Goal: Task Accomplishment & Management: Manage account settings

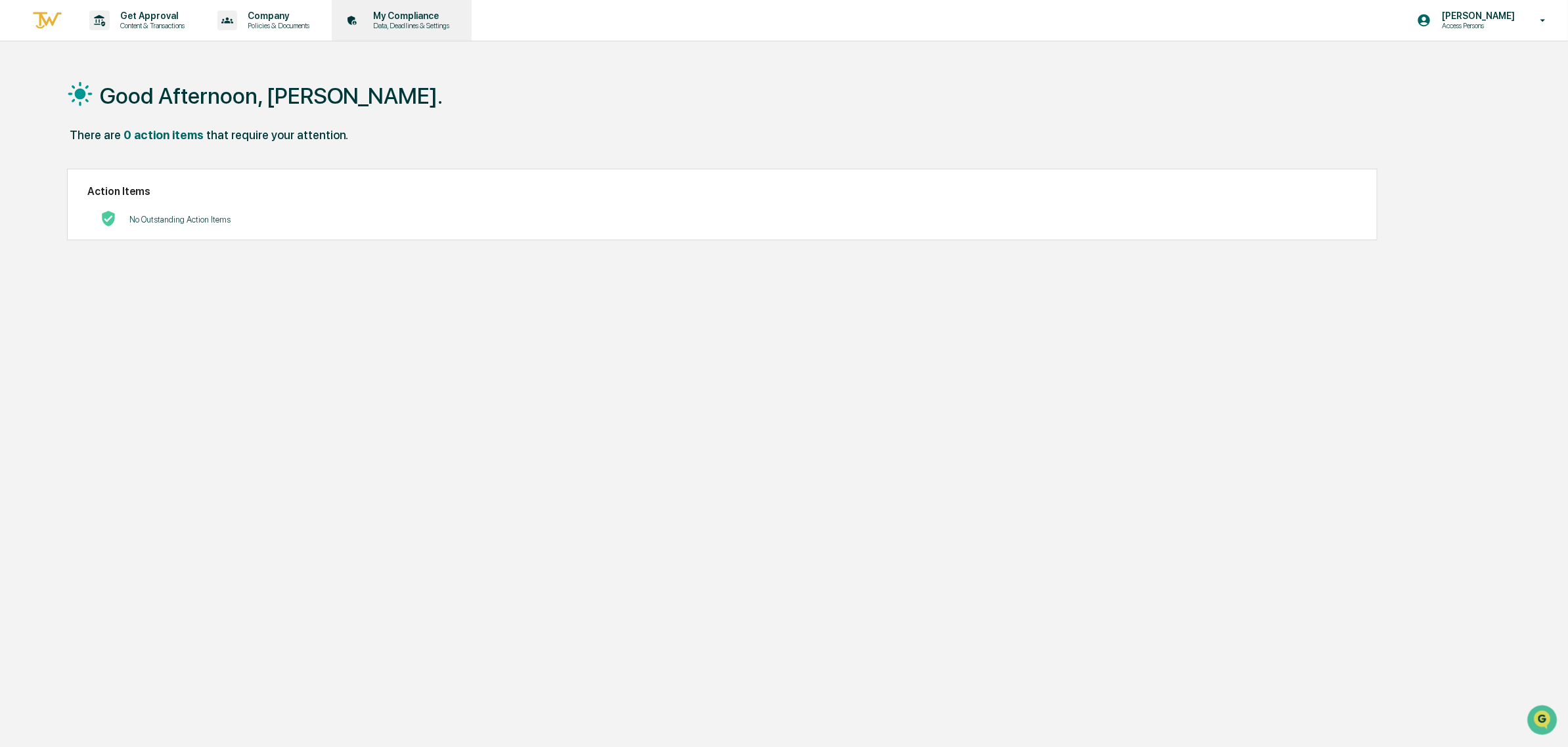
click at [393, 15] on p "My Compliance" at bounding box center [408, 16] width 93 height 11
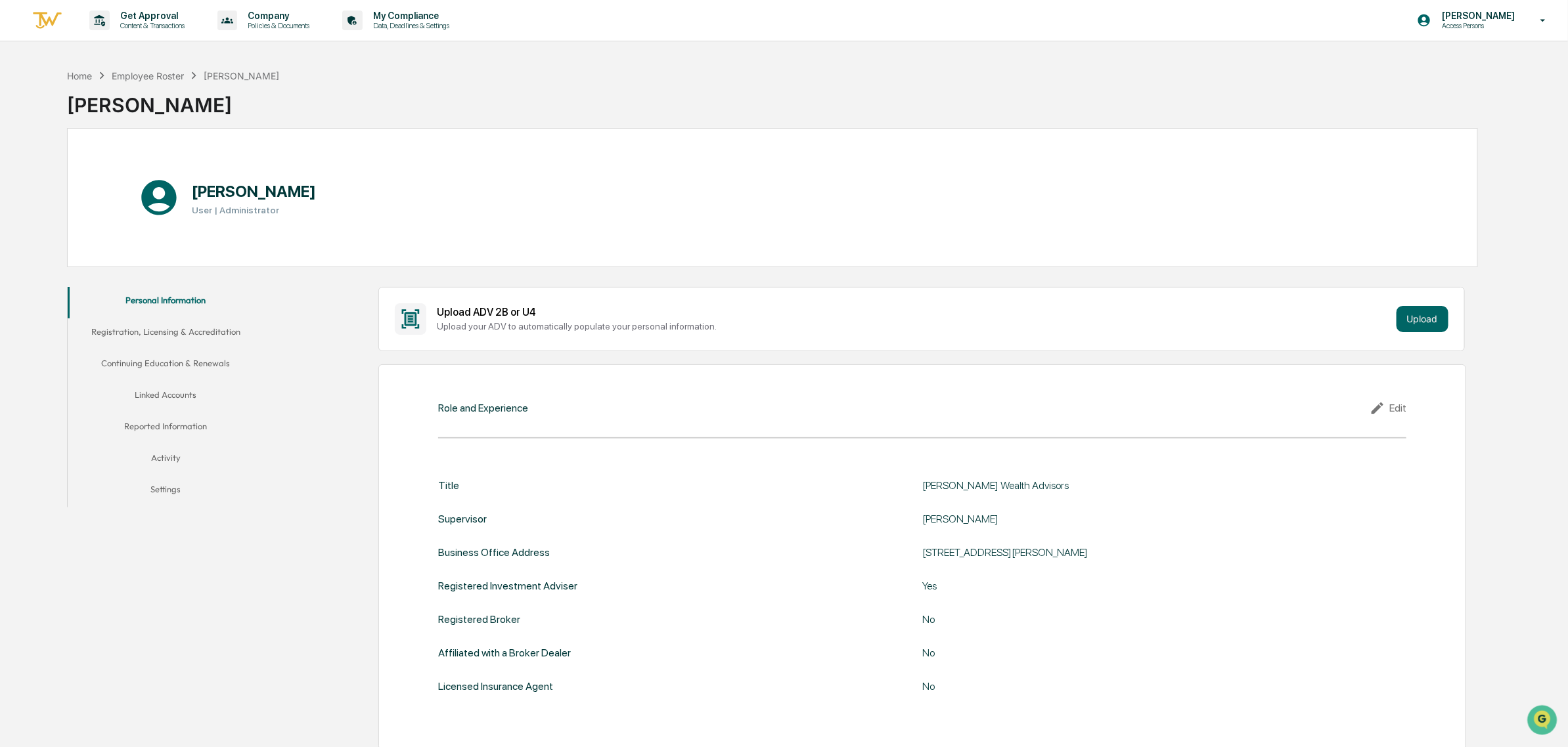
click at [1401, 407] on div "Edit" at bounding box center [1388, 408] width 37 height 16
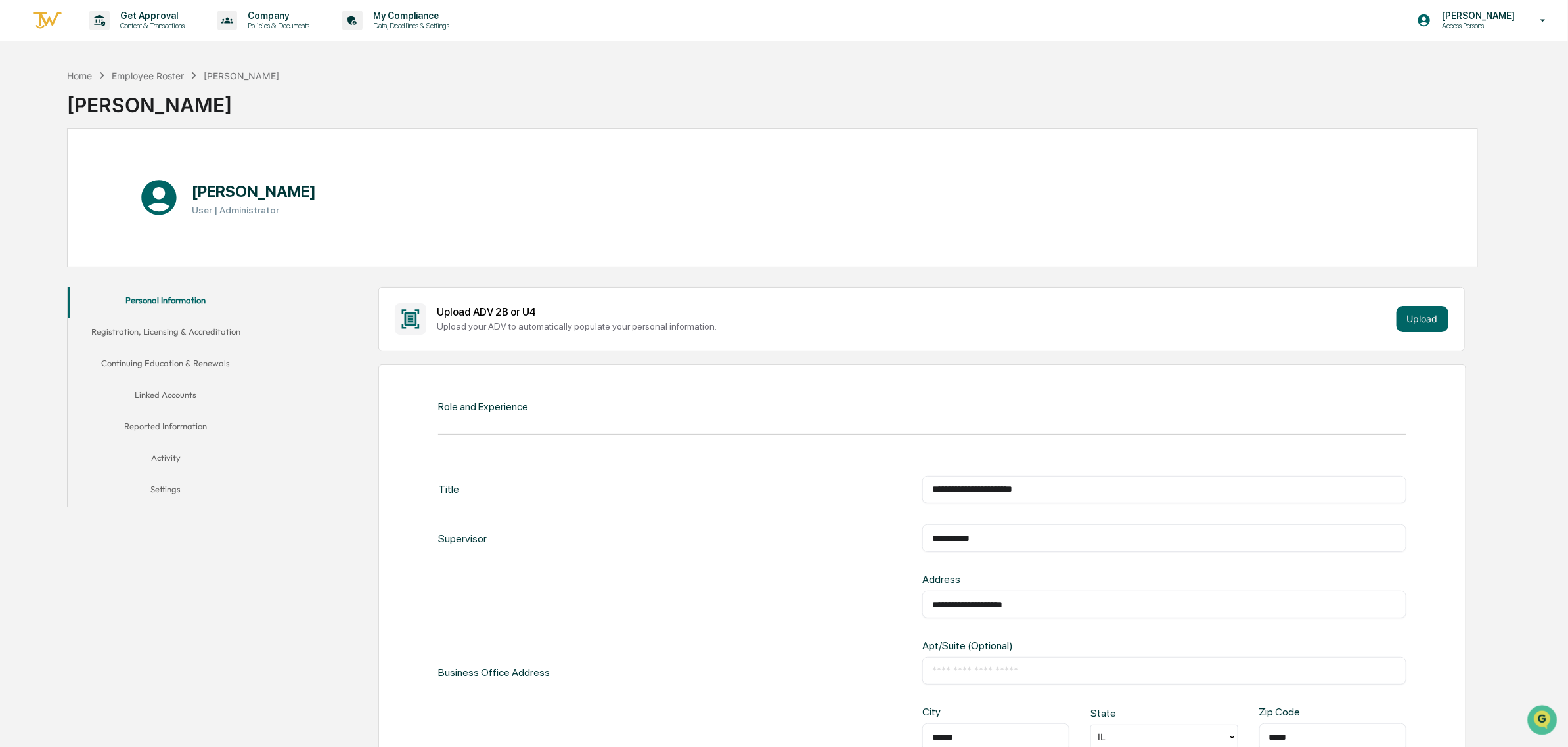
click at [1144, 490] on input "**********" at bounding box center [1164, 489] width 465 height 13
click at [1123, 539] on input "**********" at bounding box center [1164, 538] width 465 height 13
click at [1144, 609] on input "**********" at bounding box center [1164, 605] width 465 height 13
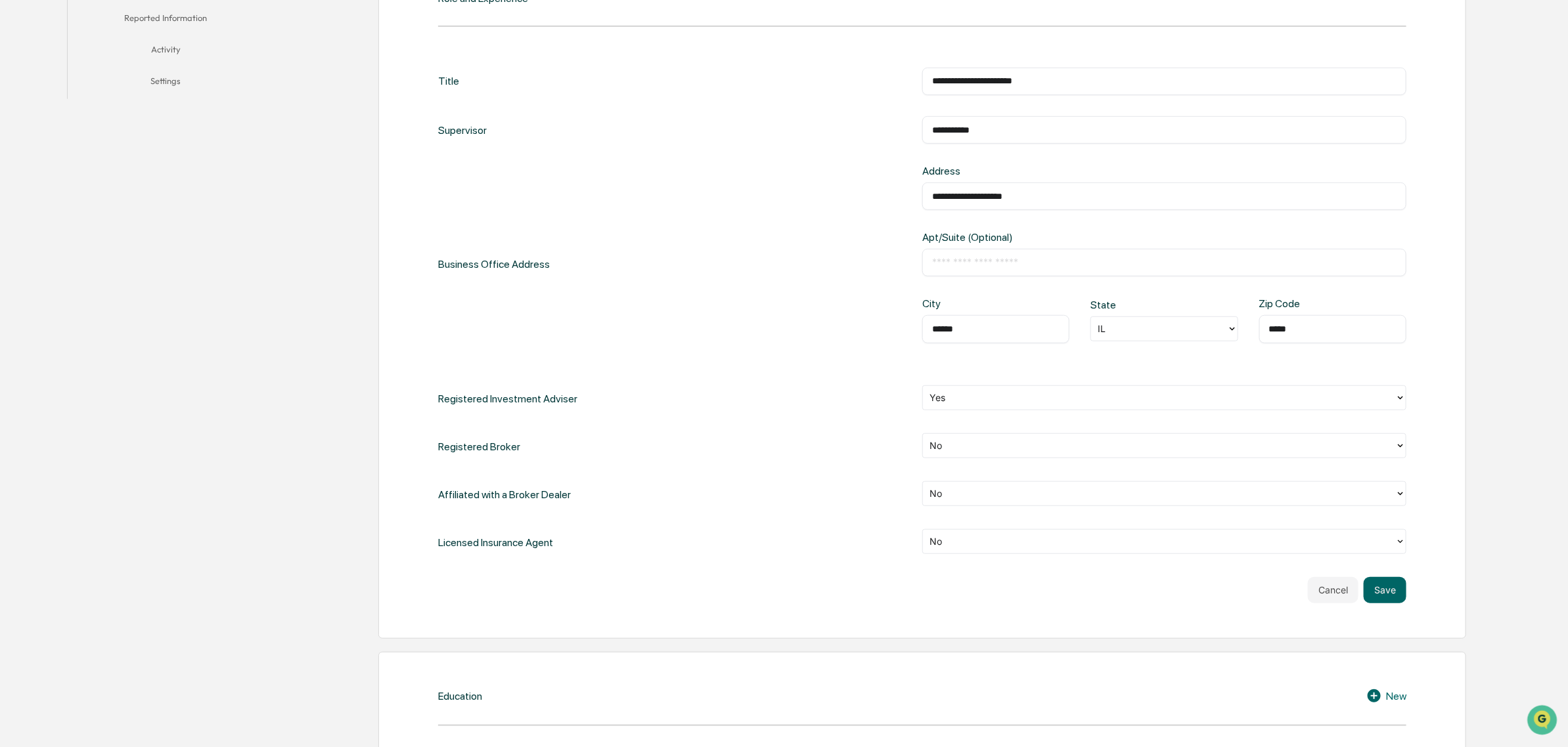
scroll to position [411, 0]
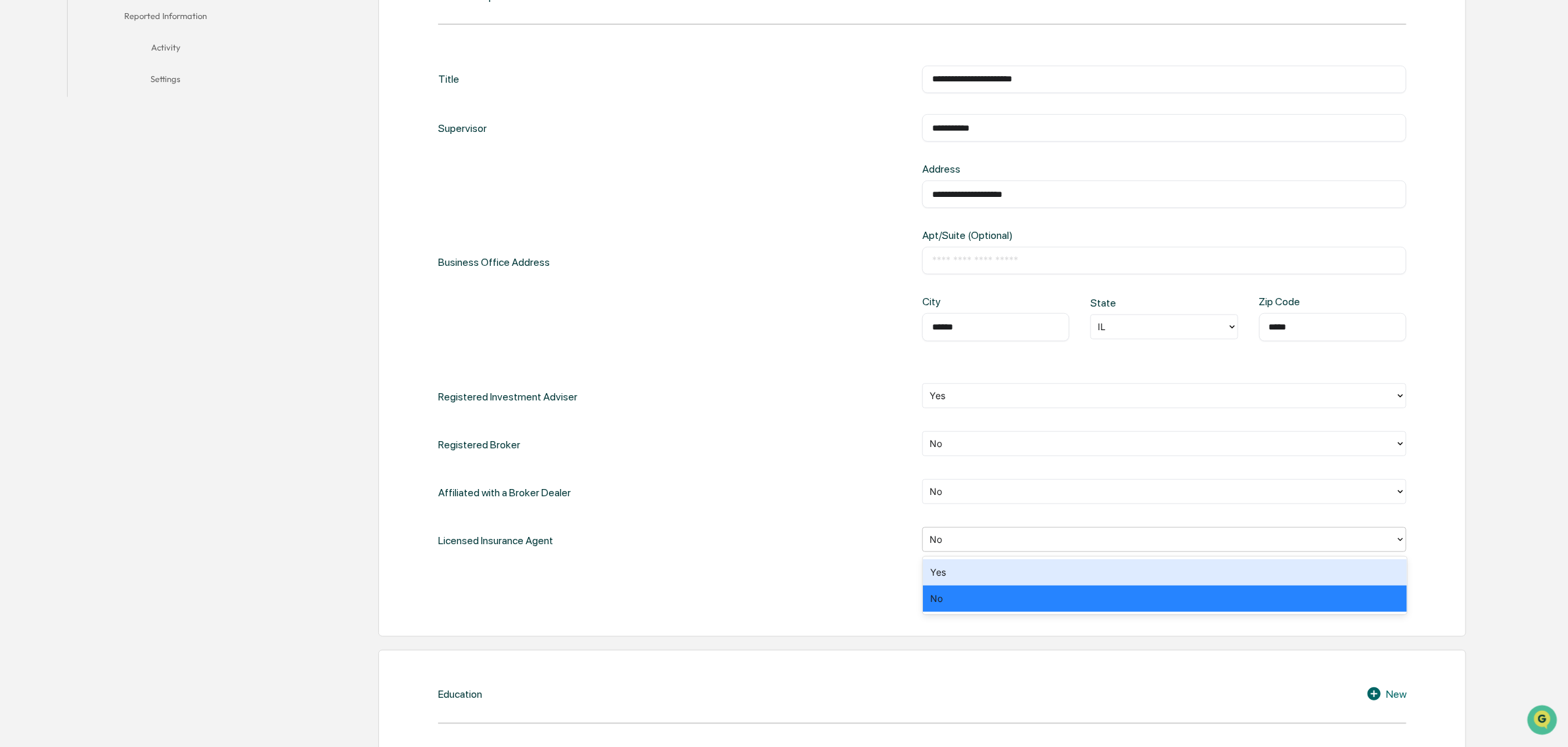
click at [997, 539] on div at bounding box center [1159, 539] width 459 height 15
click at [992, 574] on div "Yes" at bounding box center [1165, 572] width 484 height 27
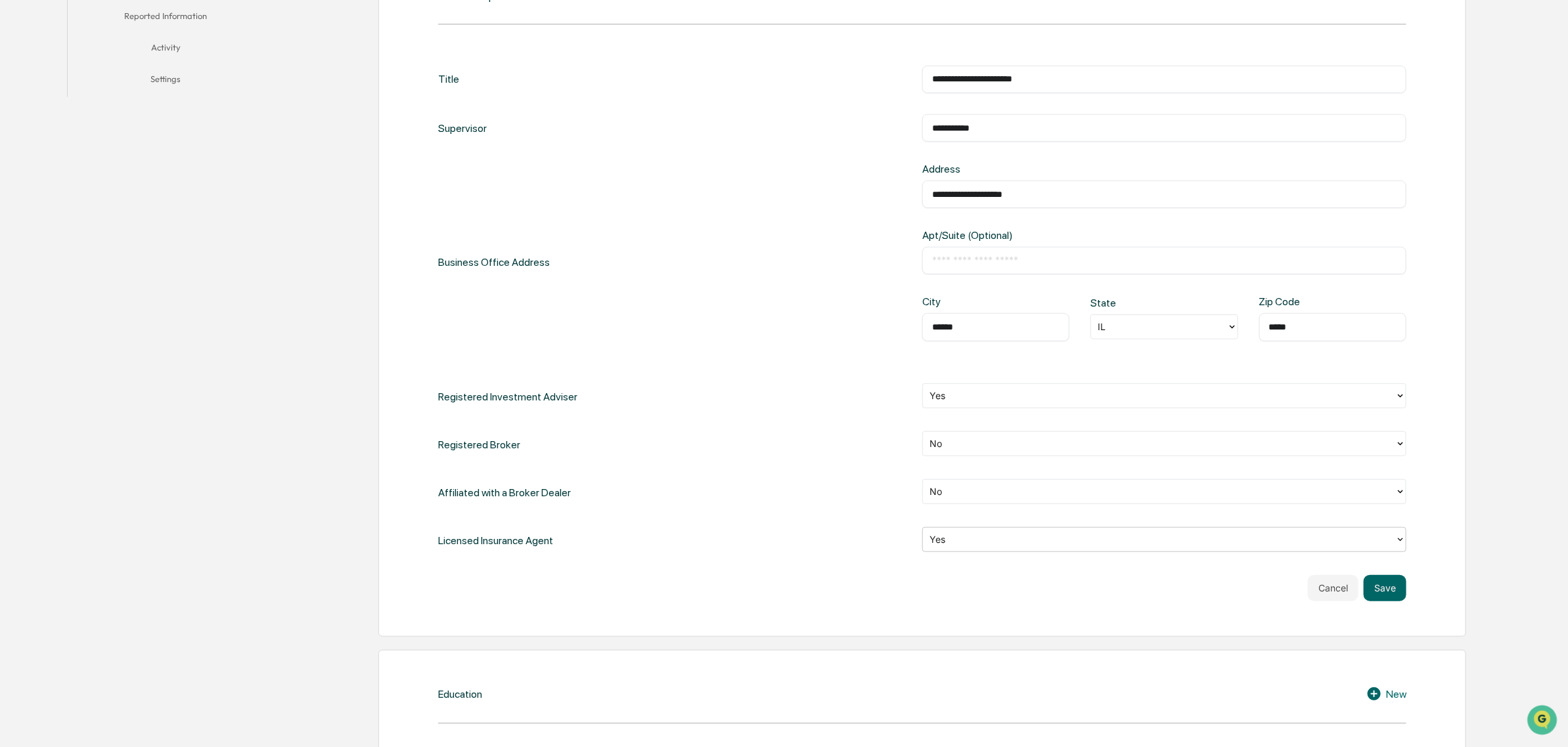
click at [1409, 594] on div "**********" at bounding box center [922, 295] width 1088 height 683
click at [1394, 596] on button "Save" at bounding box center [1385, 588] width 42 height 27
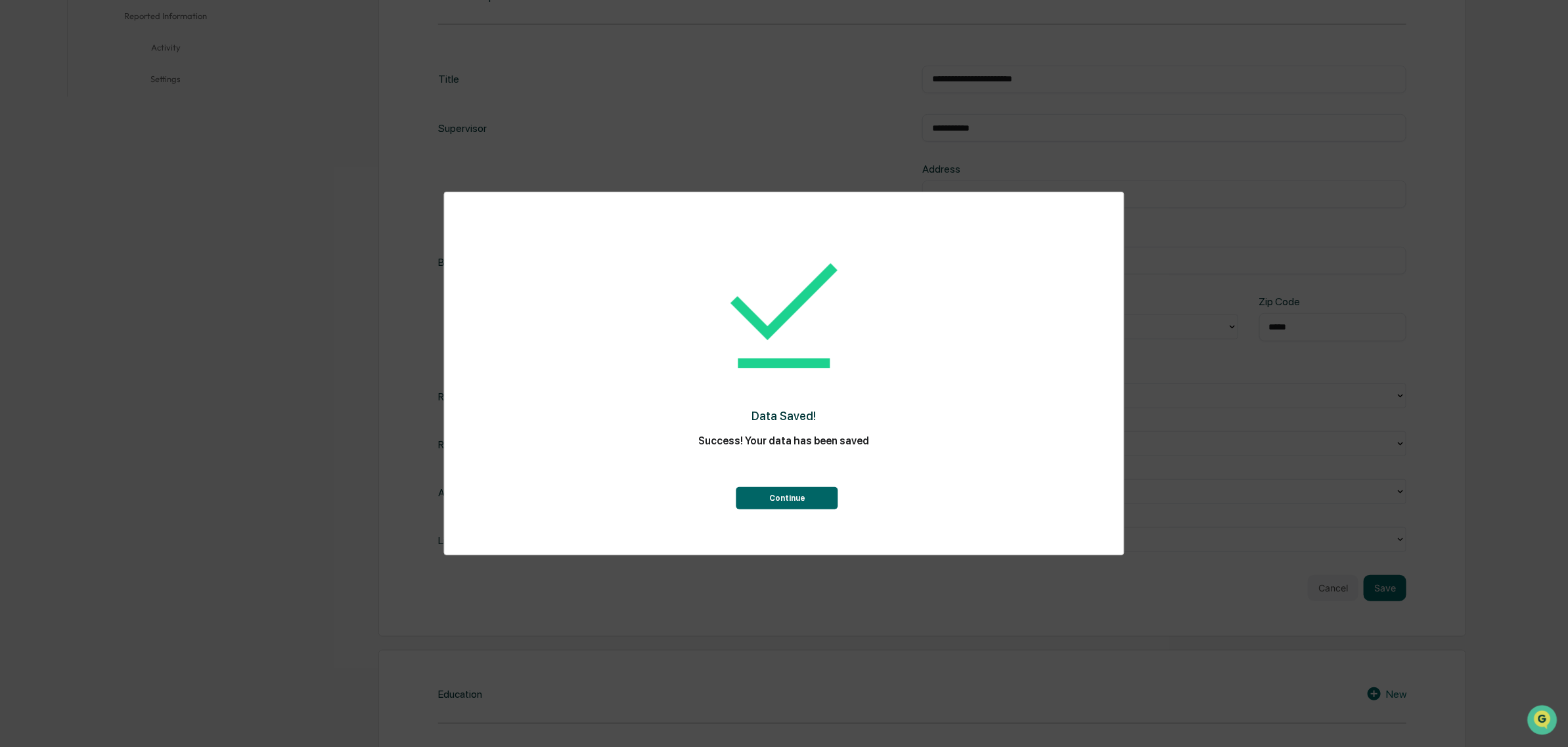
click at [809, 506] on button "Continue" at bounding box center [787, 498] width 102 height 22
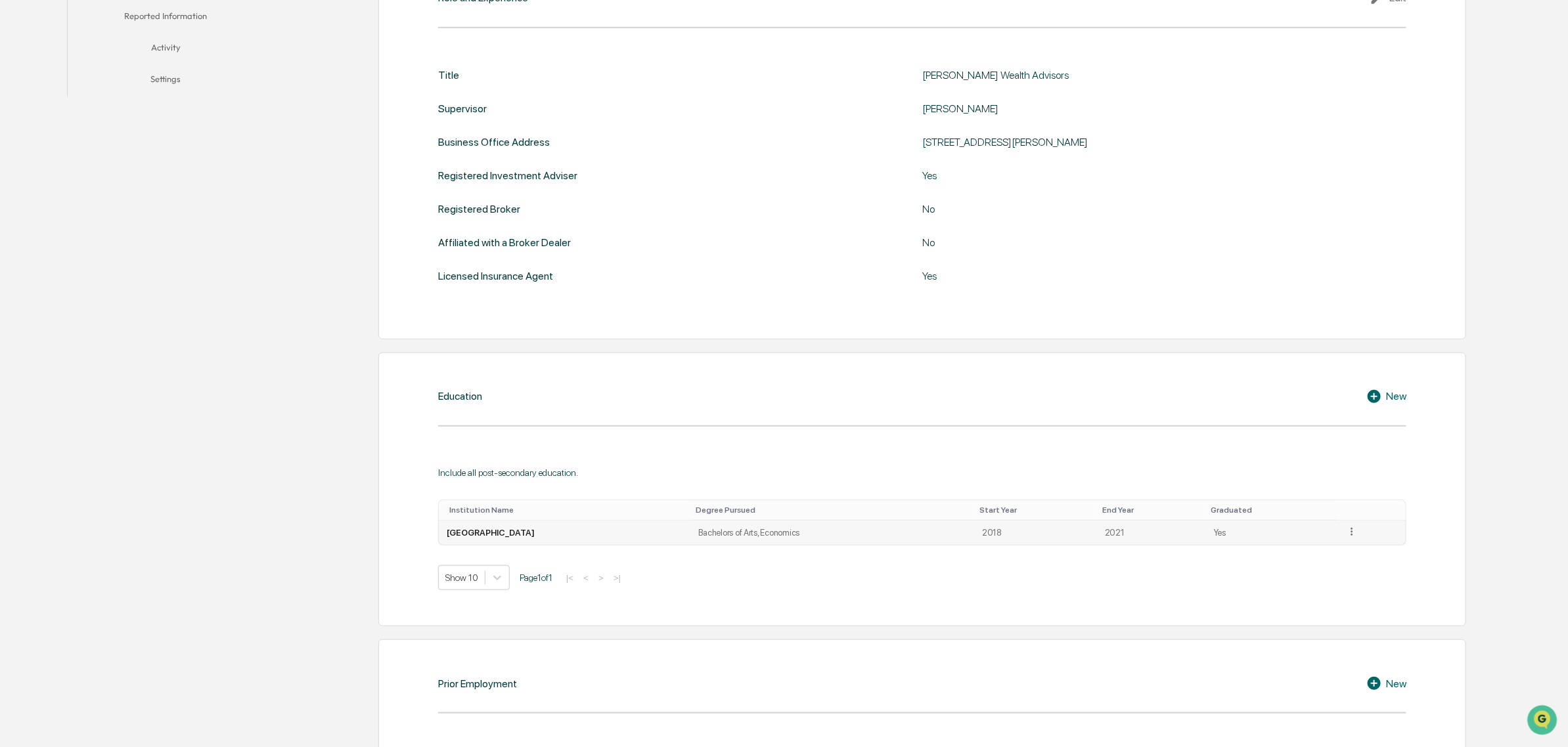
click at [604, 533] on td "[GEOGRAPHIC_DATA]" at bounding box center [565, 533] width 252 height 25
click at [524, 544] on td "[GEOGRAPHIC_DATA]" at bounding box center [565, 533] width 252 height 25
click at [1346, 535] on icon at bounding box center [1352, 532] width 12 height 12
click at [1333, 549] on div "Edit" at bounding box center [1336, 550] width 42 height 21
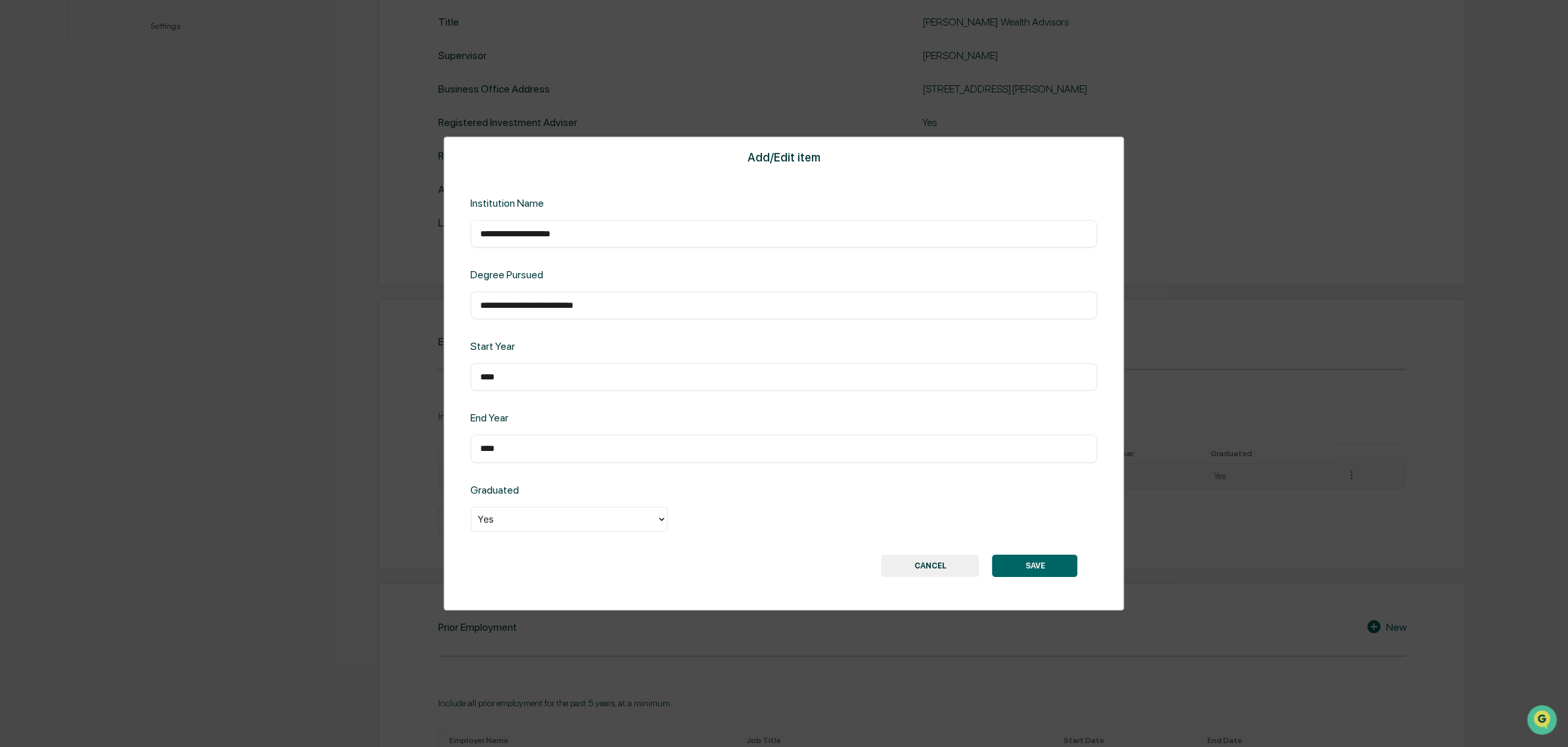
scroll to position [492, 0]
click at [1047, 567] on button "SAVE" at bounding box center [1035, 565] width 86 height 22
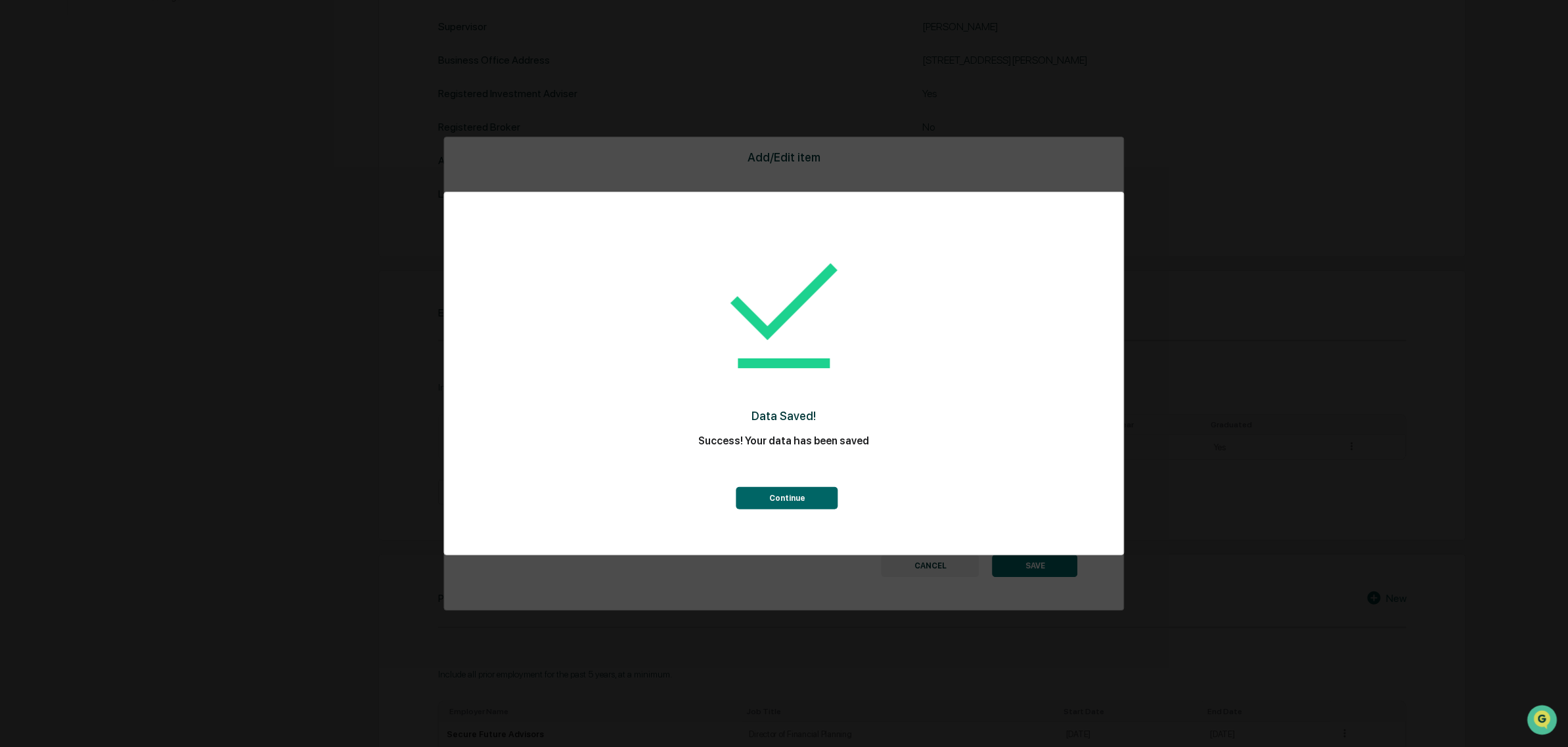
click at [785, 493] on button "Continue" at bounding box center [787, 498] width 102 height 22
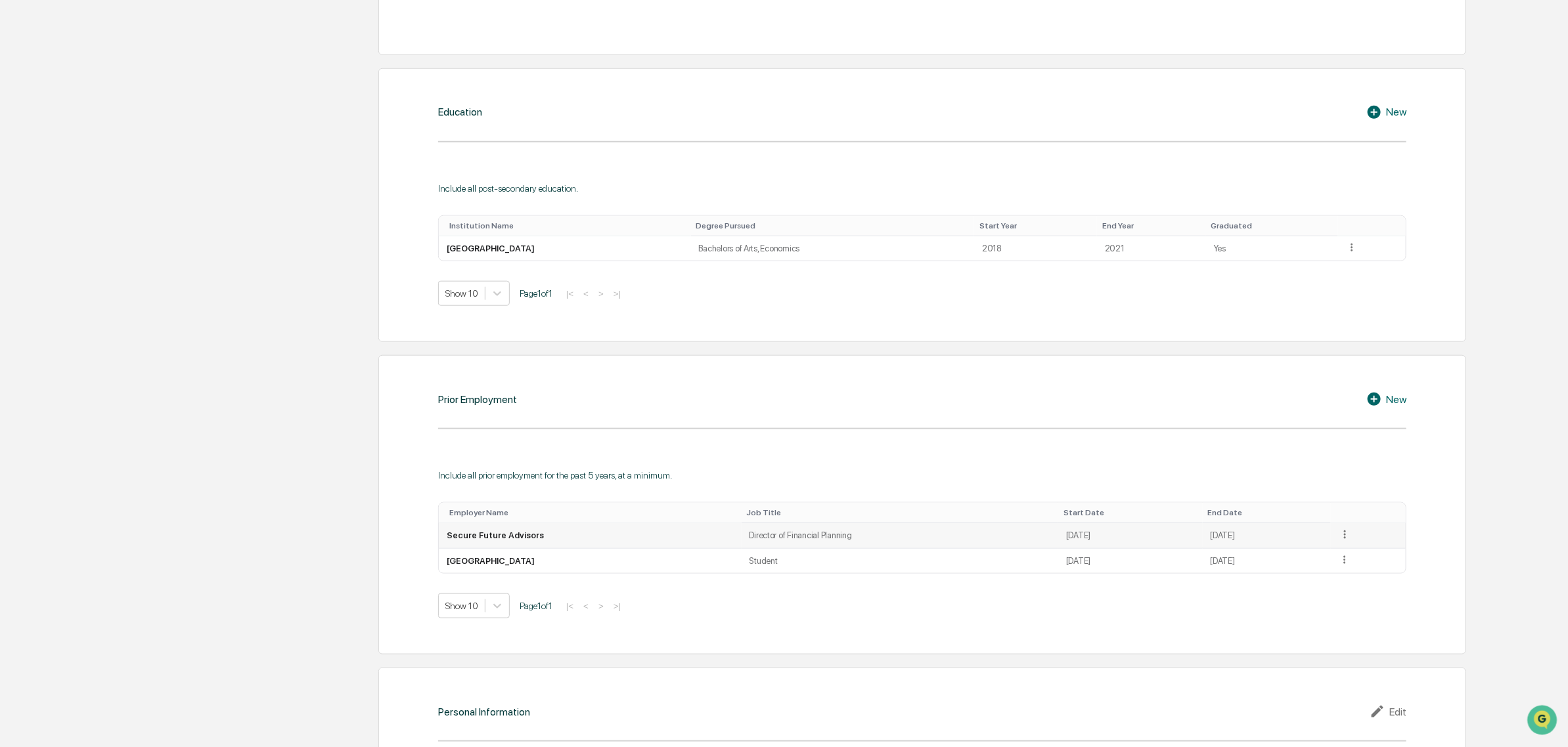
scroll to position [739, 0]
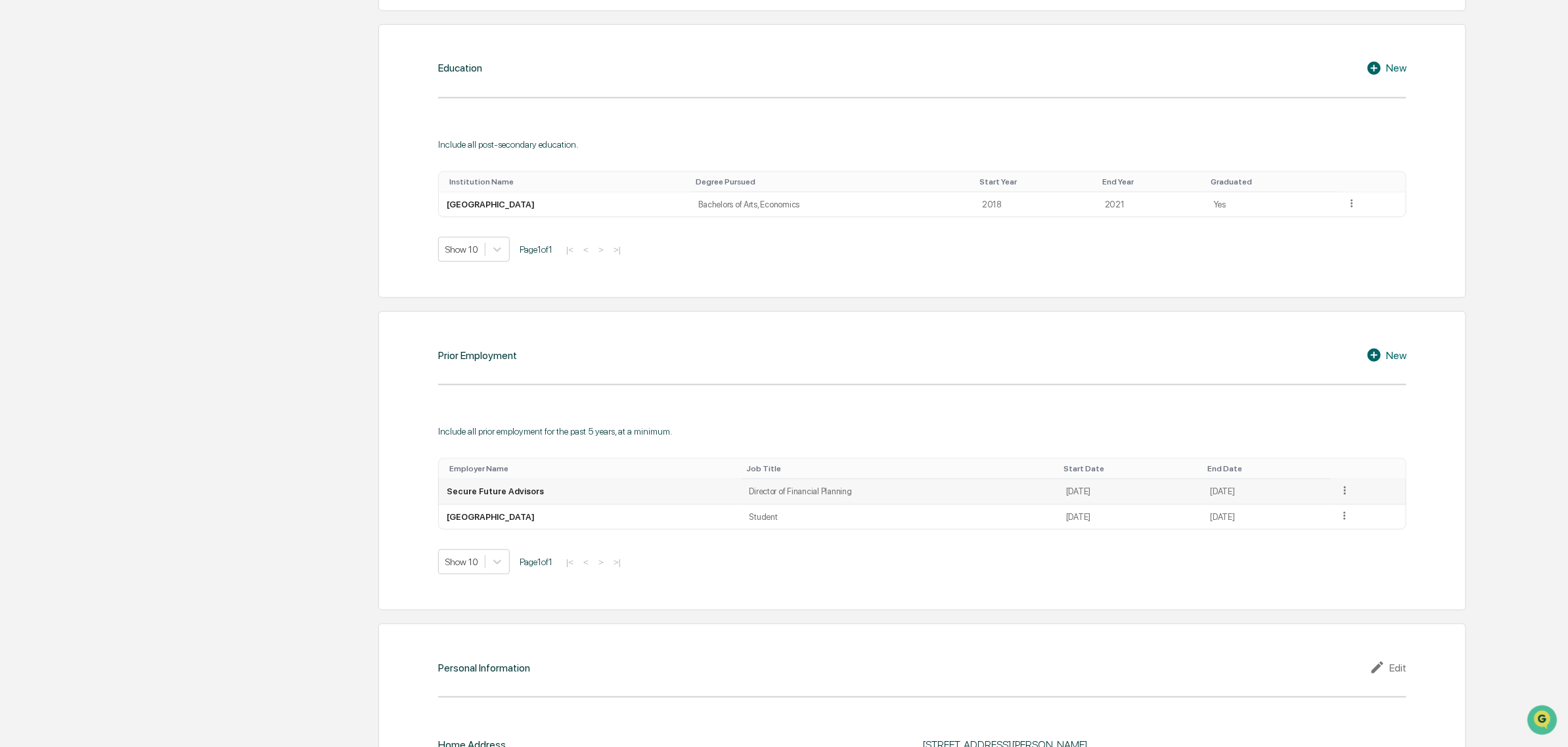
click at [1335, 497] on td at bounding box center [1368, 492] width 75 height 26
click at [1344, 497] on icon at bounding box center [1344, 491] width 12 height 12
click at [1318, 511] on div "Edit" at bounding box center [1329, 510] width 42 height 21
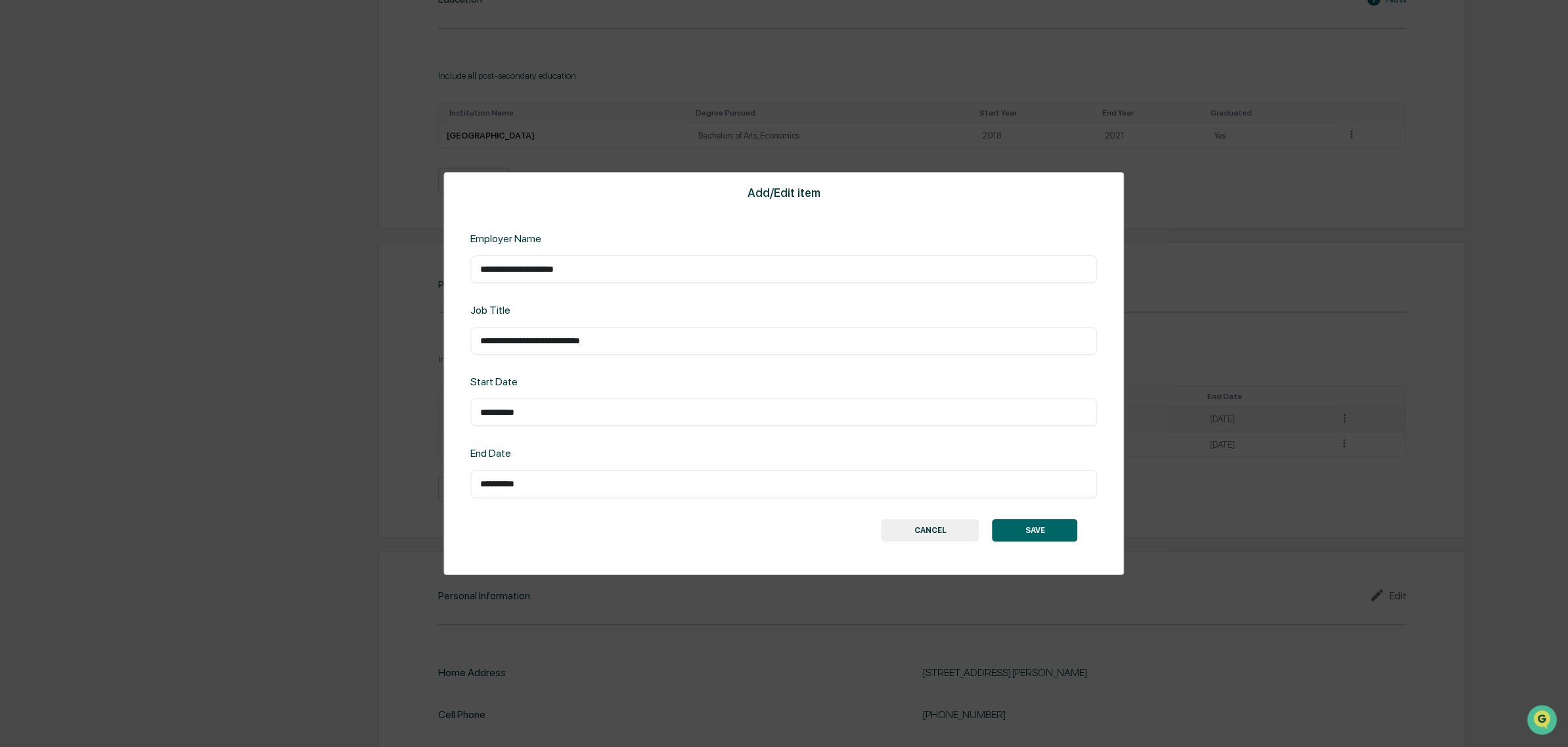
scroll to position [911, 0]
click at [1069, 533] on button "SAVE" at bounding box center [1035, 530] width 86 height 22
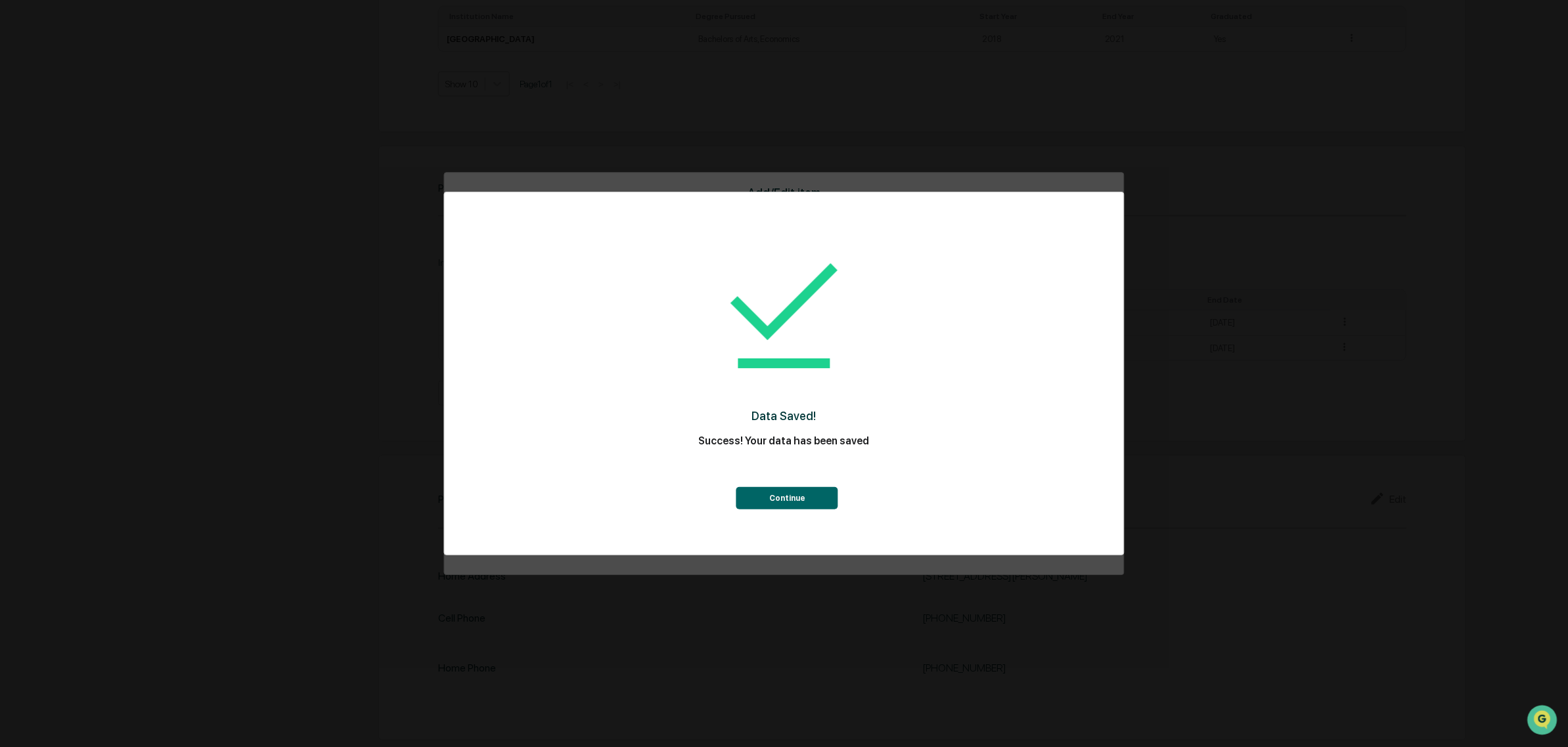
click at [789, 498] on button "Continue" at bounding box center [787, 498] width 102 height 22
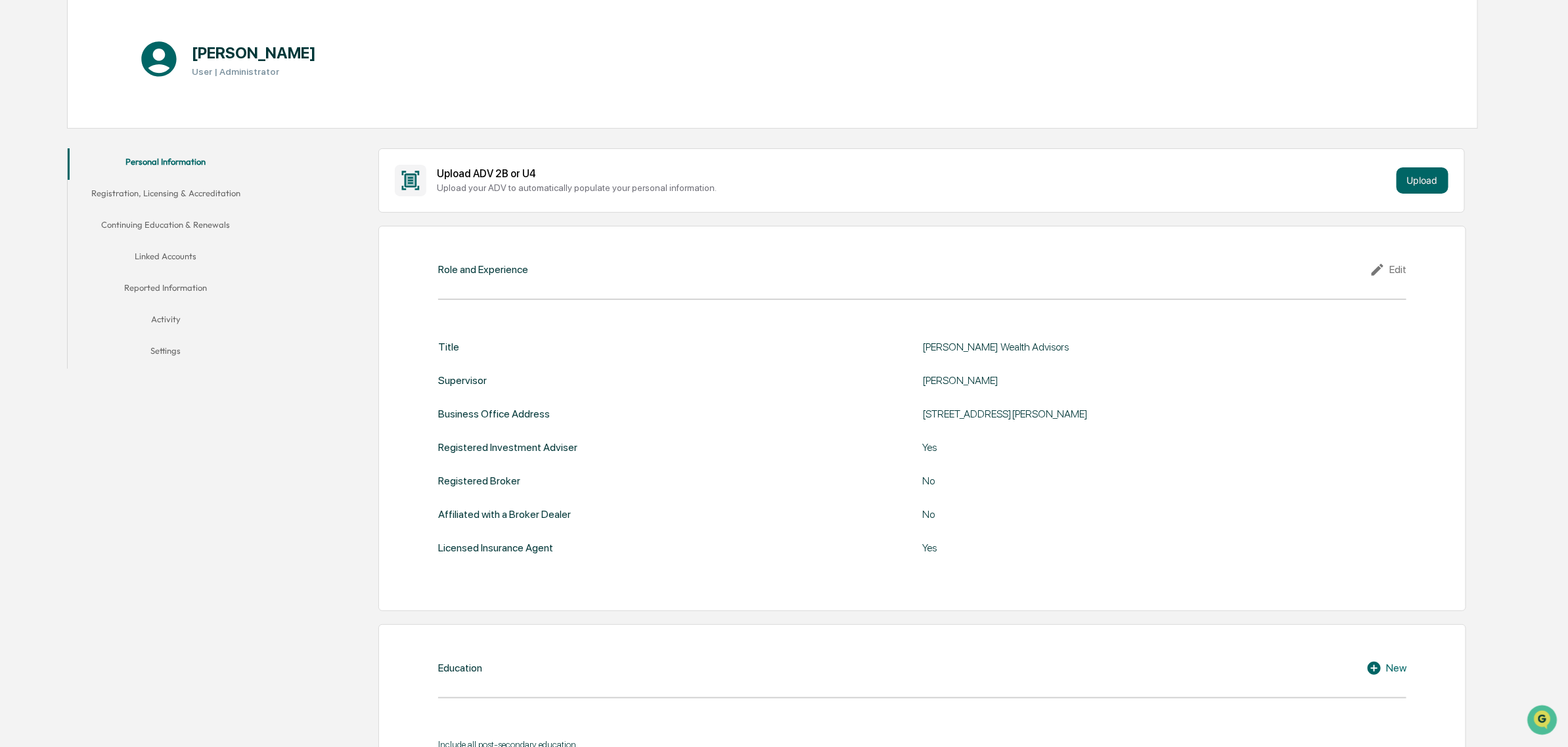
scroll to position [0, 0]
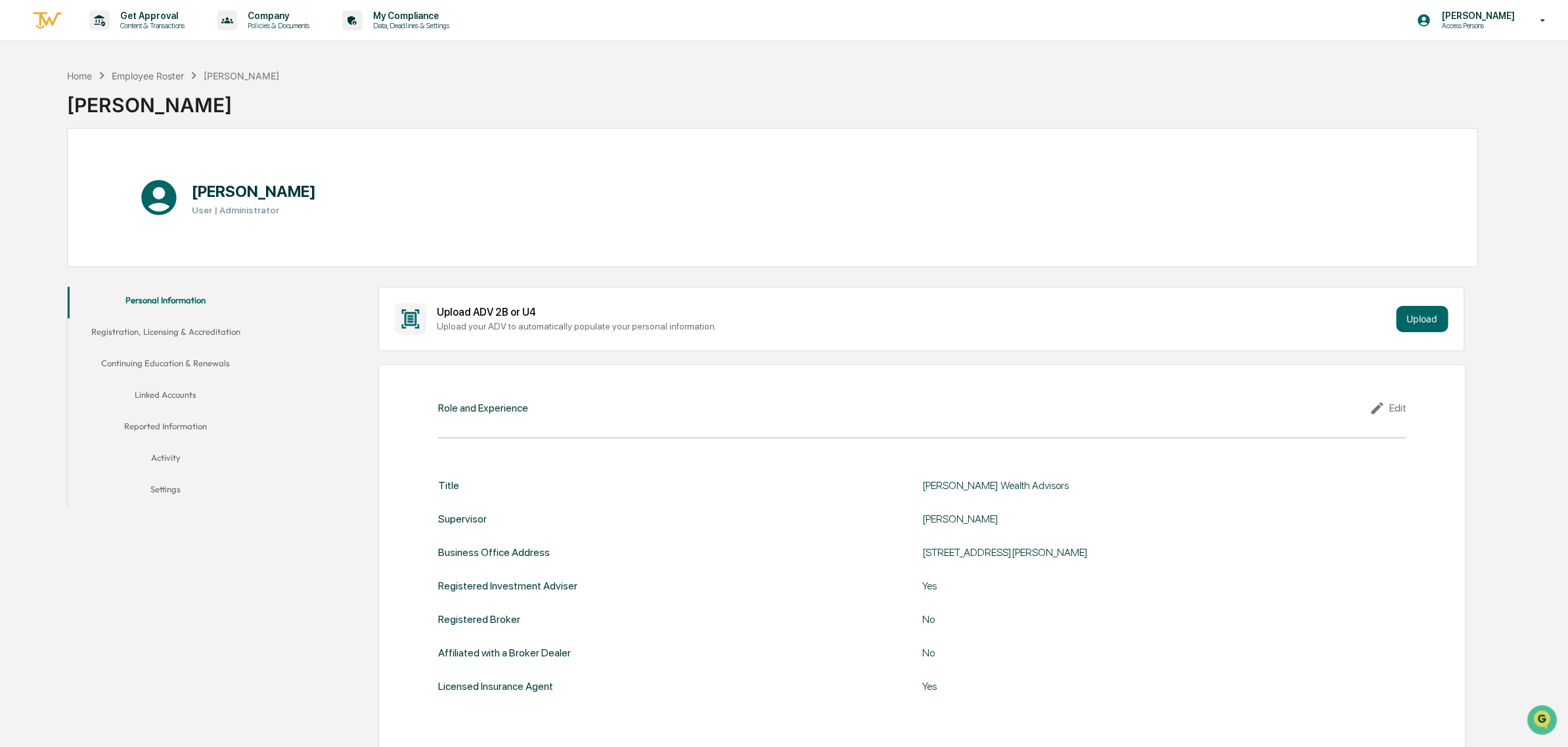
click at [195, 340] on button "Registration, Licensing & Accreditation" at bounding box center [166, 334] width 197 height 32
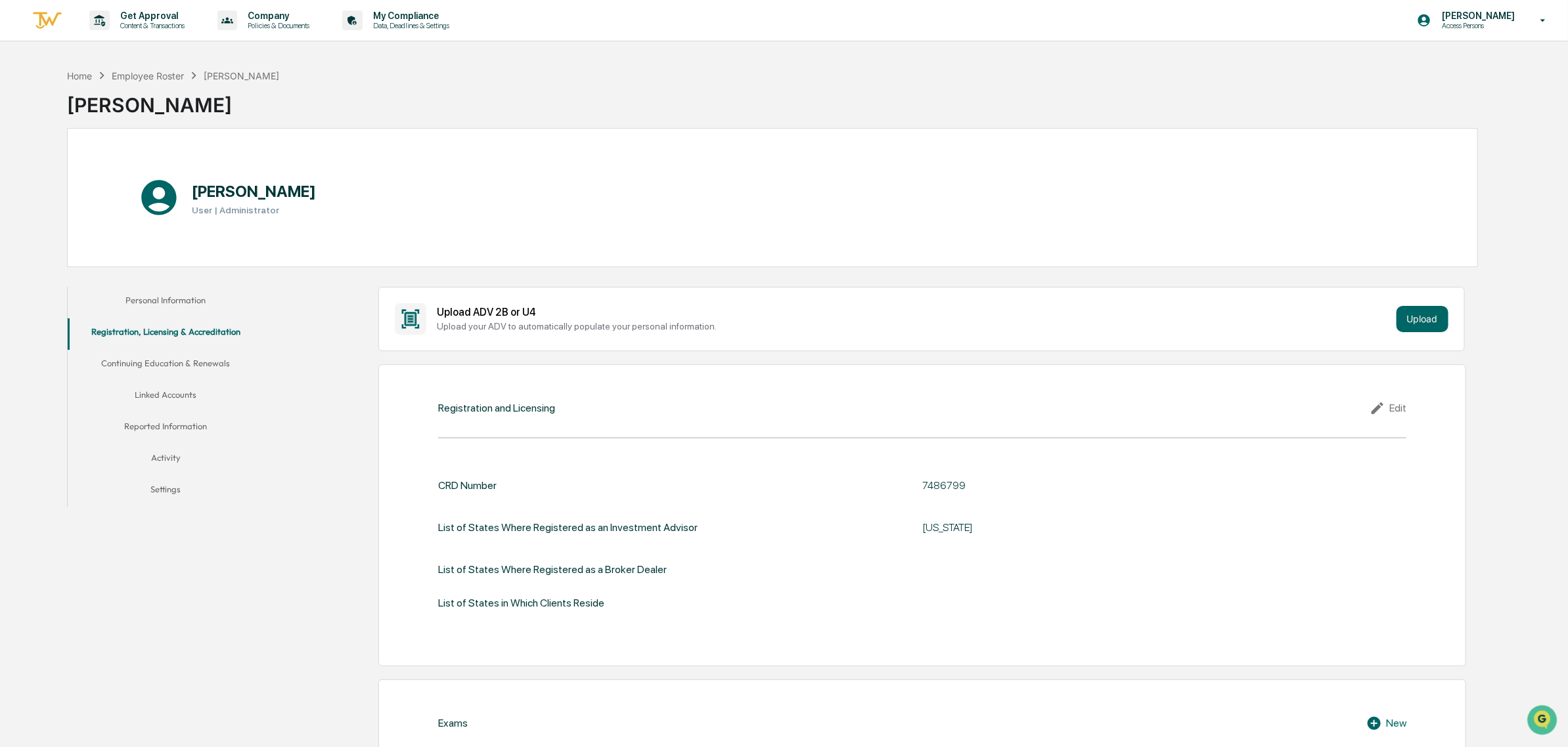
click at [1396, 411] on div "Edit" at bounding box center [1388, 408] width 37 height 16
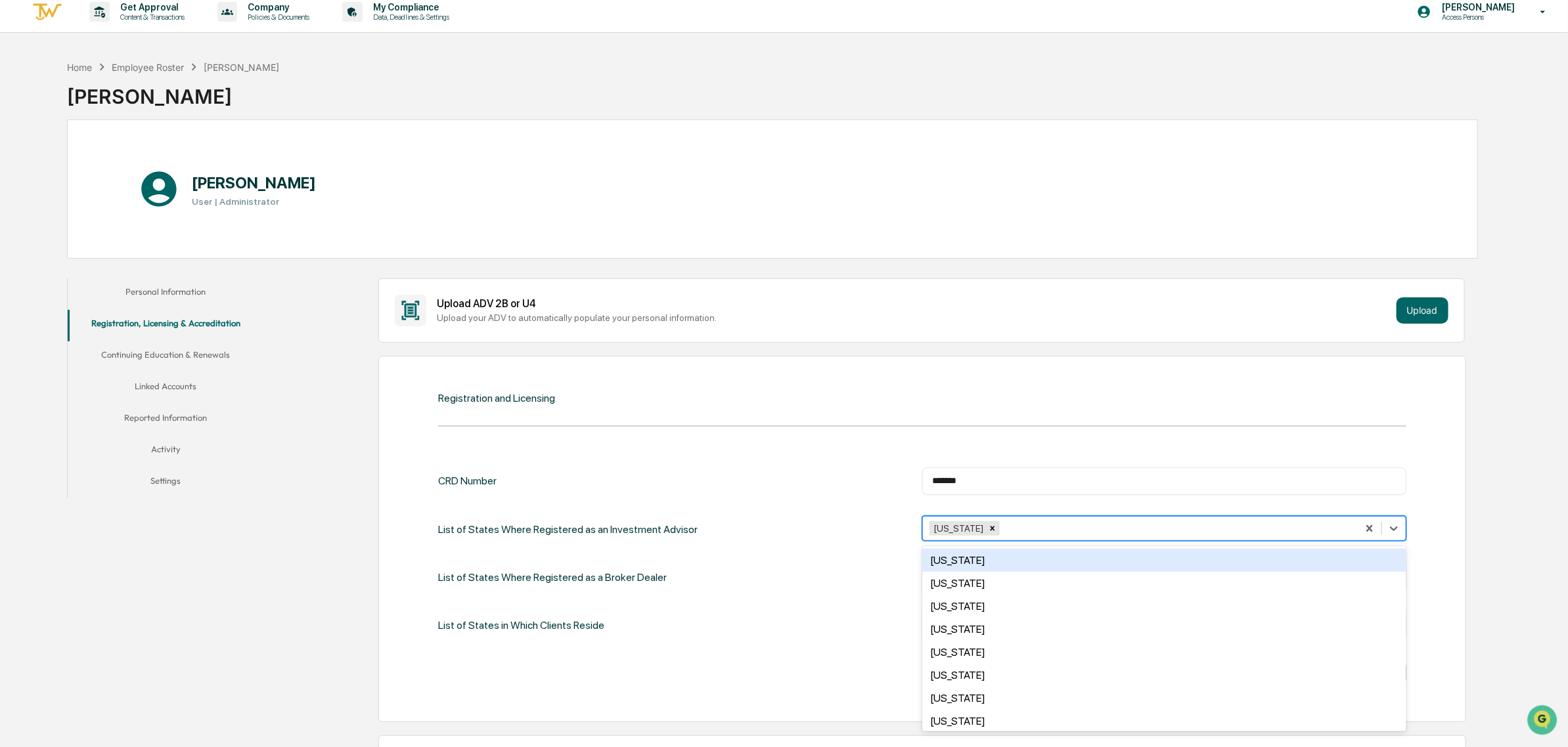
click at [1028, 535] on div at bounding box center [1177, 529] width 349 height 15
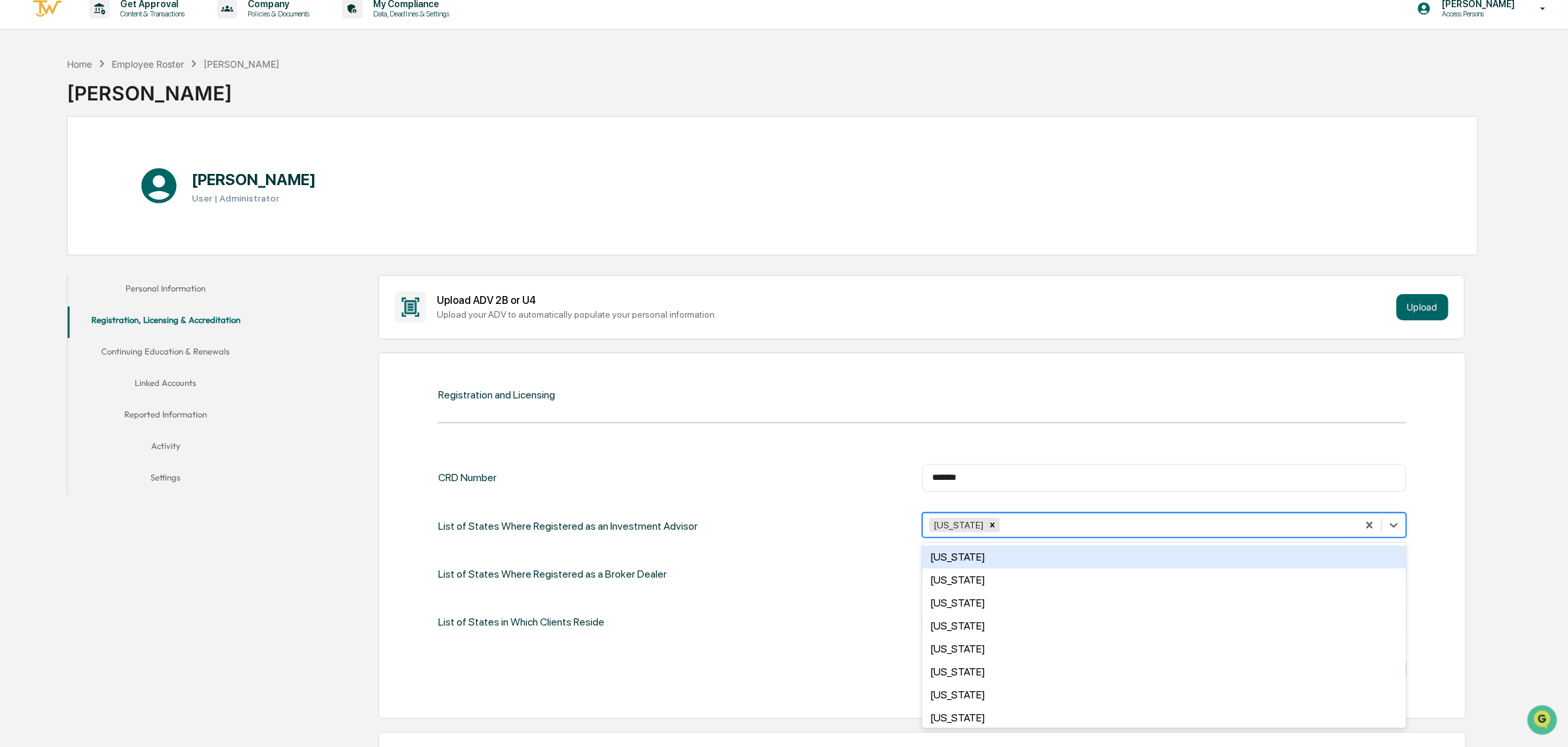
click at [1061, 417] on div "Registration and Licensing CRD Number ******* ​ List of States Where Registered…" at bounding box center [922, 536] width 1088 height 367
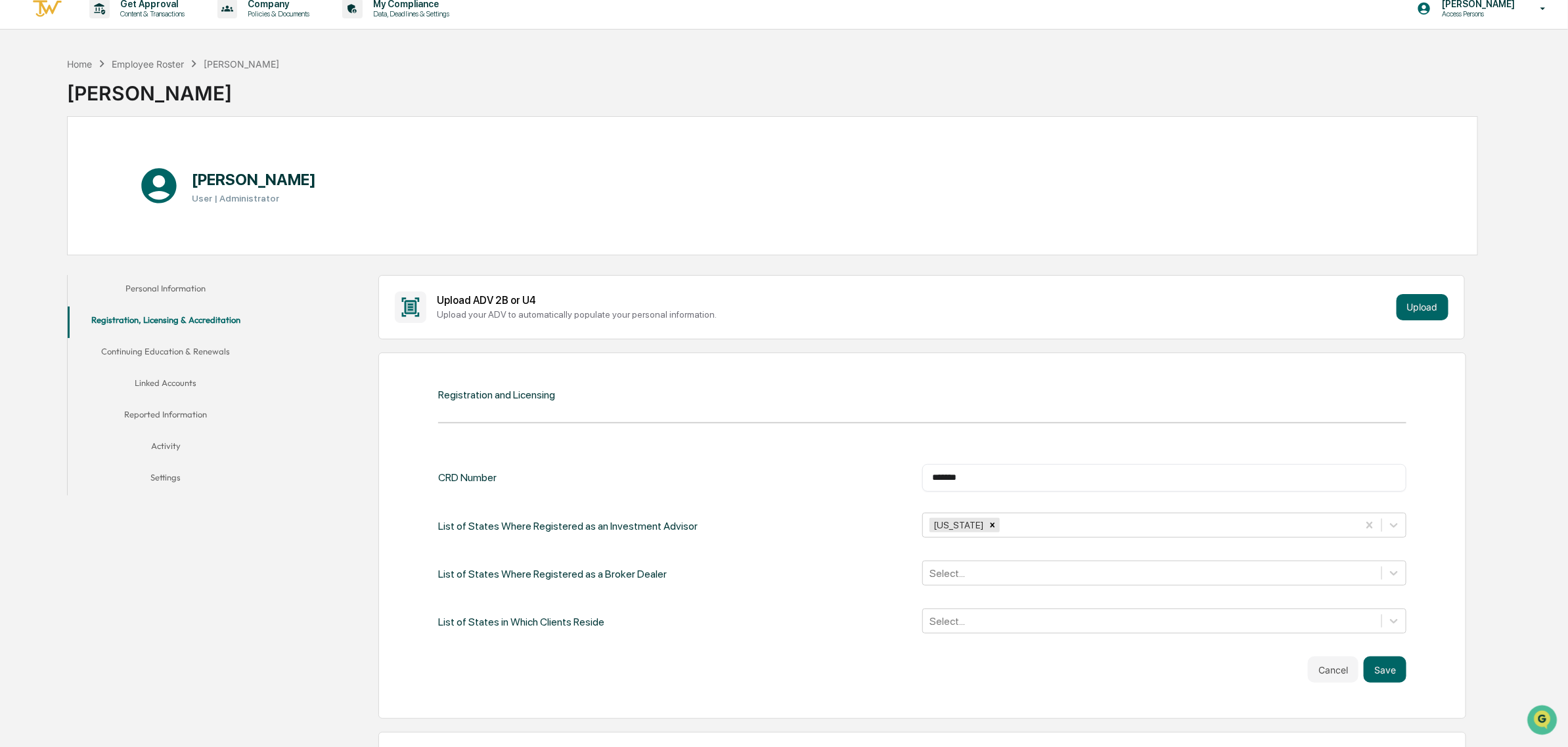
click at [728, 539] on div "List of States Where Registered as an Investment Advisor [US_STATE]" at bounding box center [922, 527] width 969 height 27
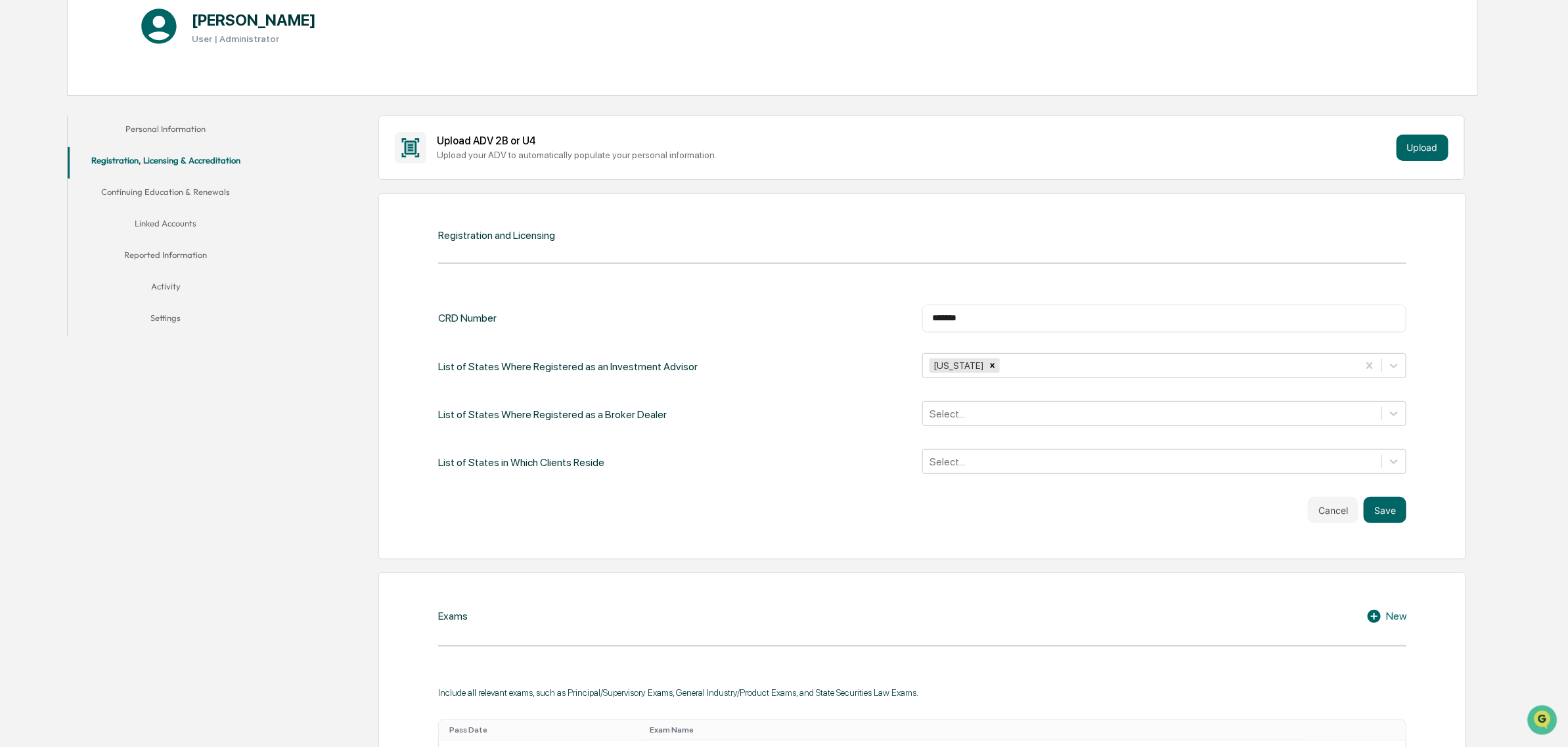
scroll to position [0, 0]
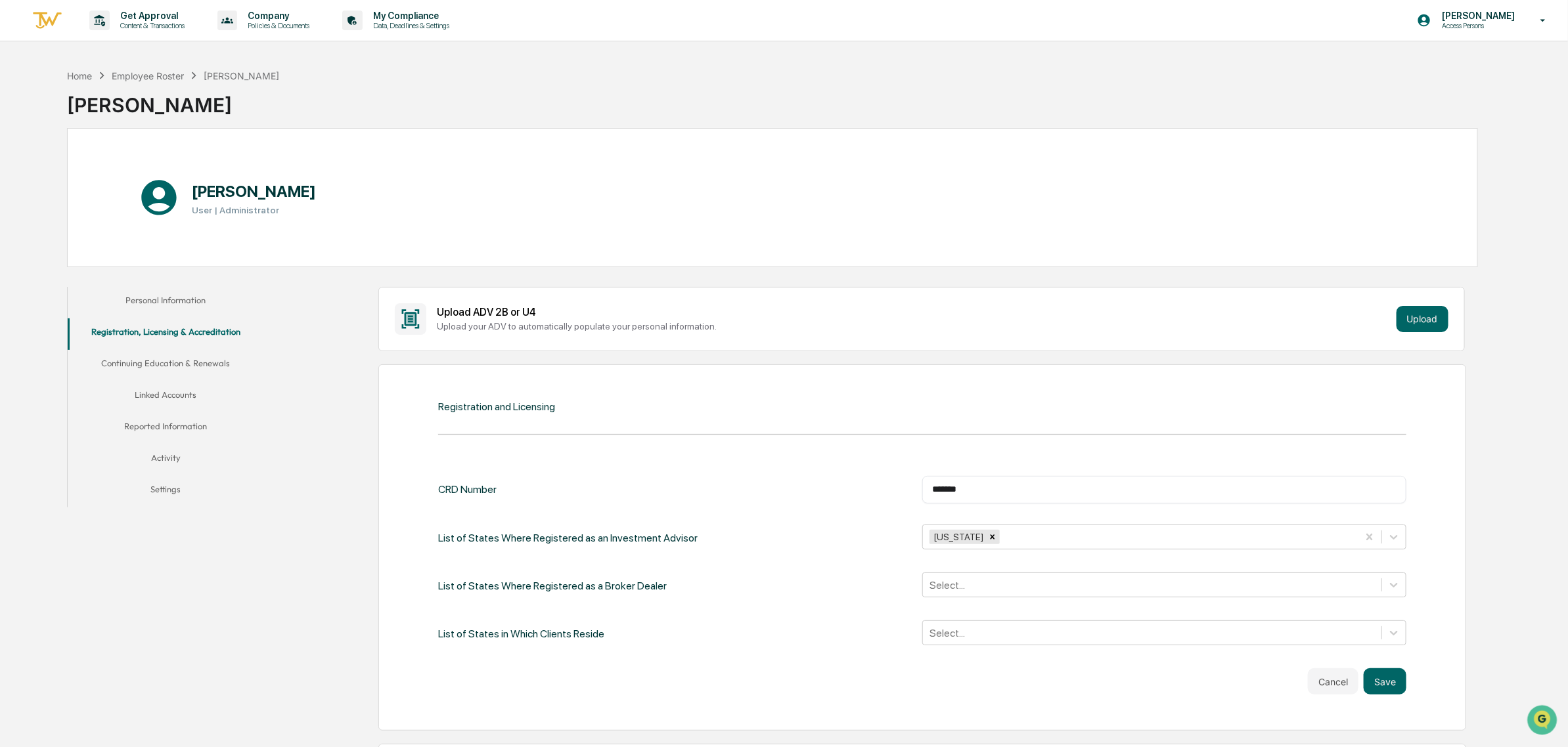
click at [166, 374] on button "Continuing Education & Renewals" at bounding box center [166, 366] width 197 height 32
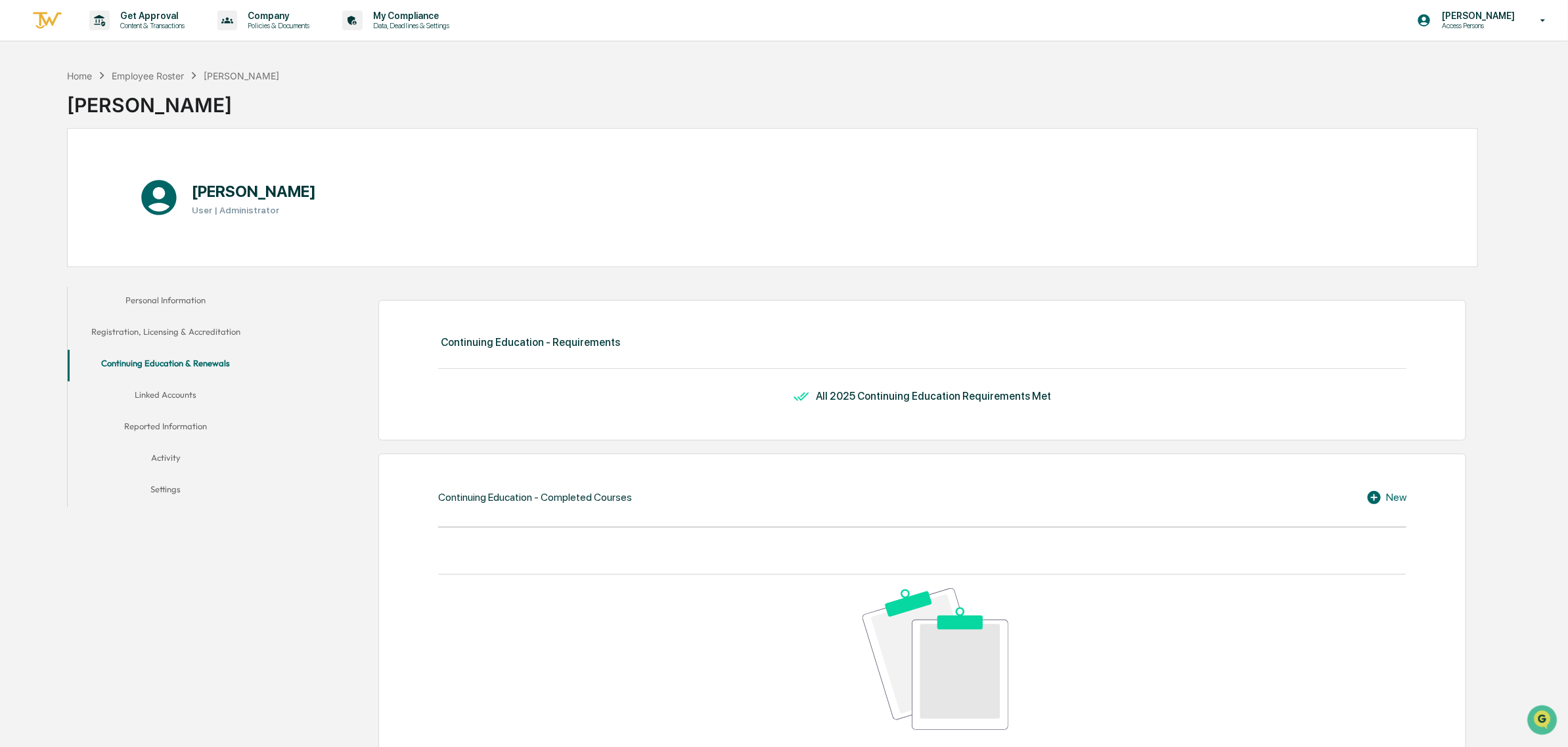
click at [979, 396] on div "All 2025 Continuing Education Requirements Met" at bounding box center [933, 396] width 235 height 12
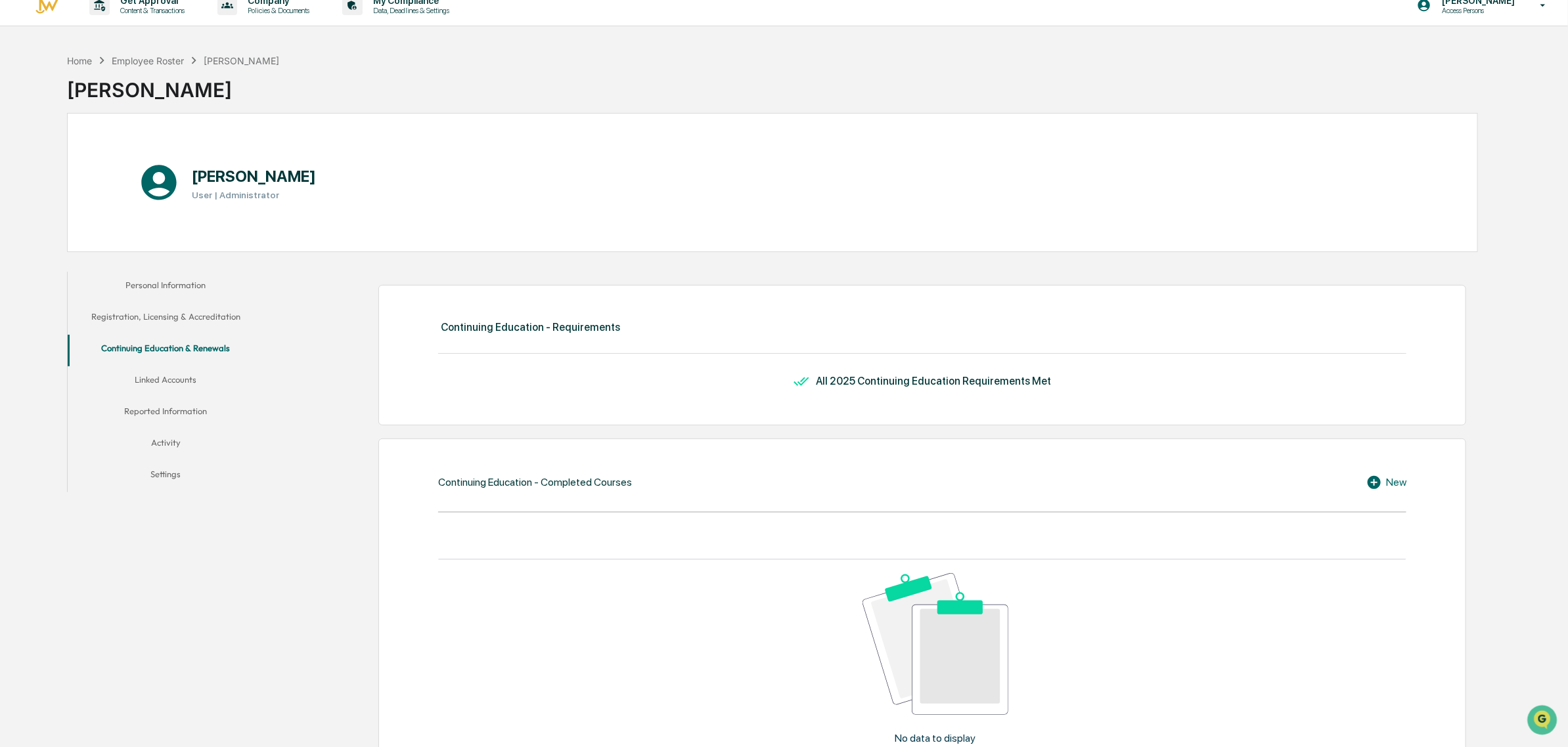
scroll to position [14, 0]
click at [180, 381] on button "Linked Accounts" at bounding box center [166, 383] width 197 height 32
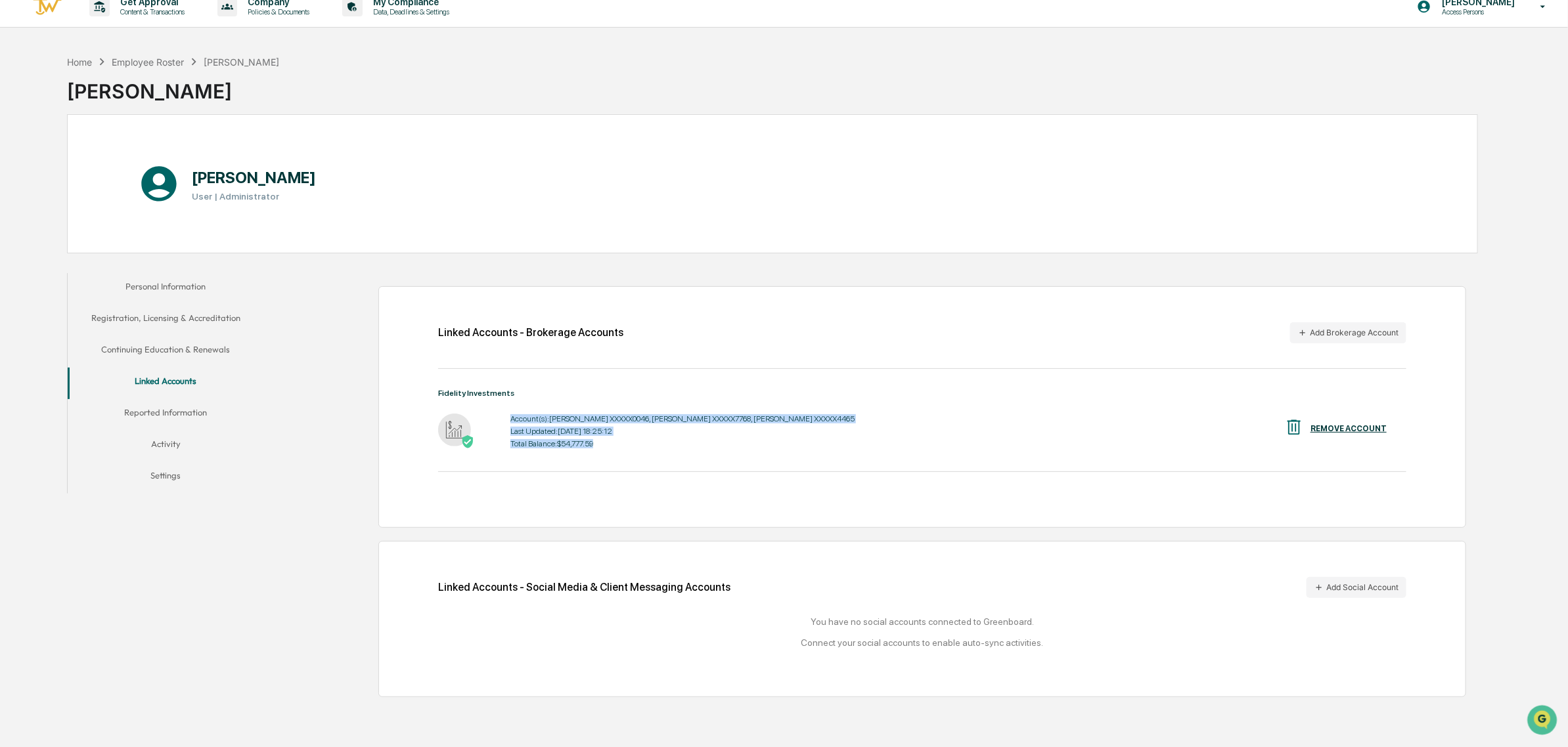
drag, startPoint x: 601, startPoint y: 445, endPoint x: 510, endPoint y: 421, distance: 94.1
click at [510, 421] on div "Account(s): [PERSON_NAME] XXXXX0046, [PERSON_NAME] XXXXX7768, [PERSON_NAME] XXX…" at bounding box center [682, 432] width 344 height 41
click at [510, 421] on div "Account(s): [PERSON_NAME] XXXXX0046, [PERSON_NAME] XXXXX7768, [PERSON_NAME] XXX…" at bounding box center [682, 419] width 344 height 9
click at [188, 412] on button "Reported Information" at bounding box center [166, 415] width 197 height 32
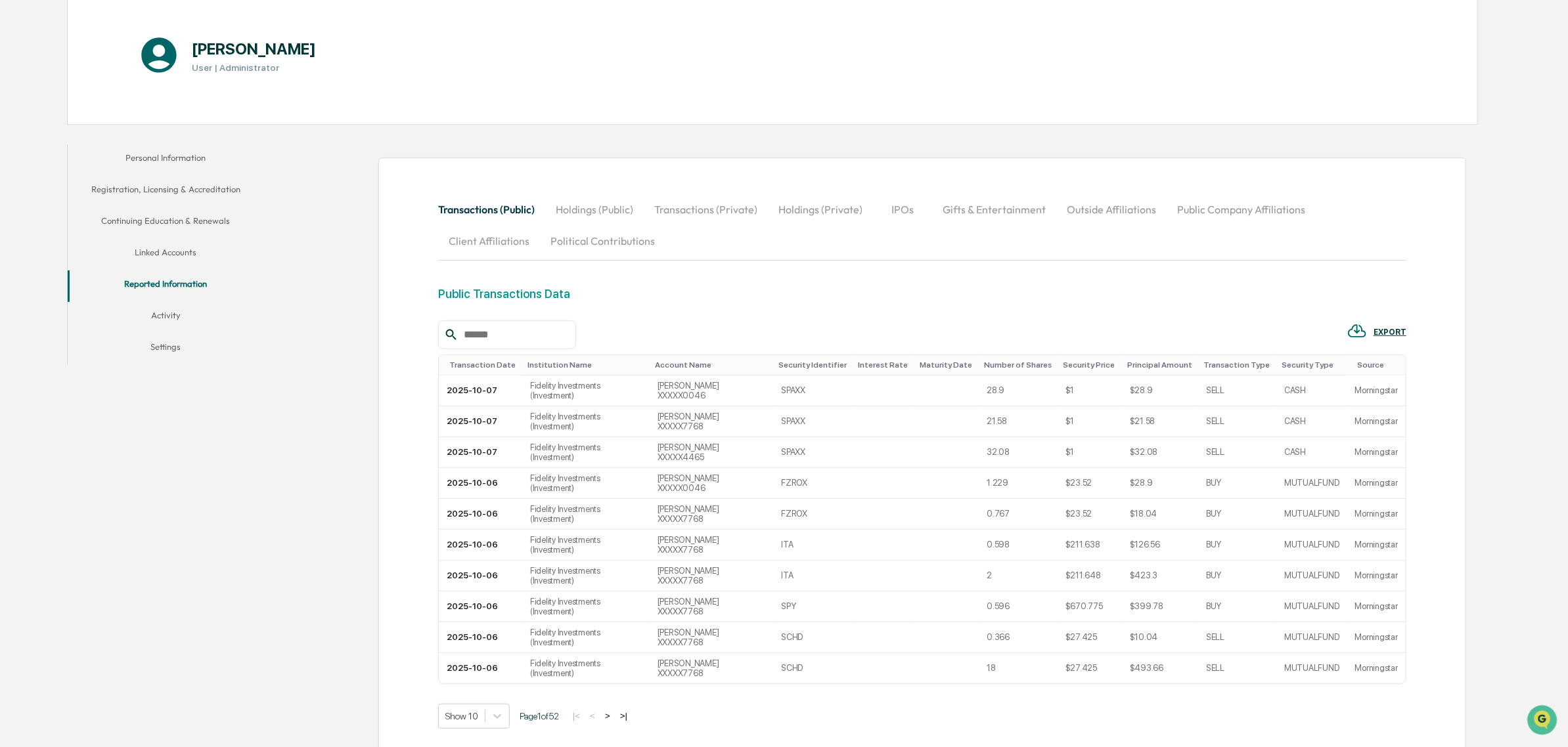
scroll to position [176, 0]
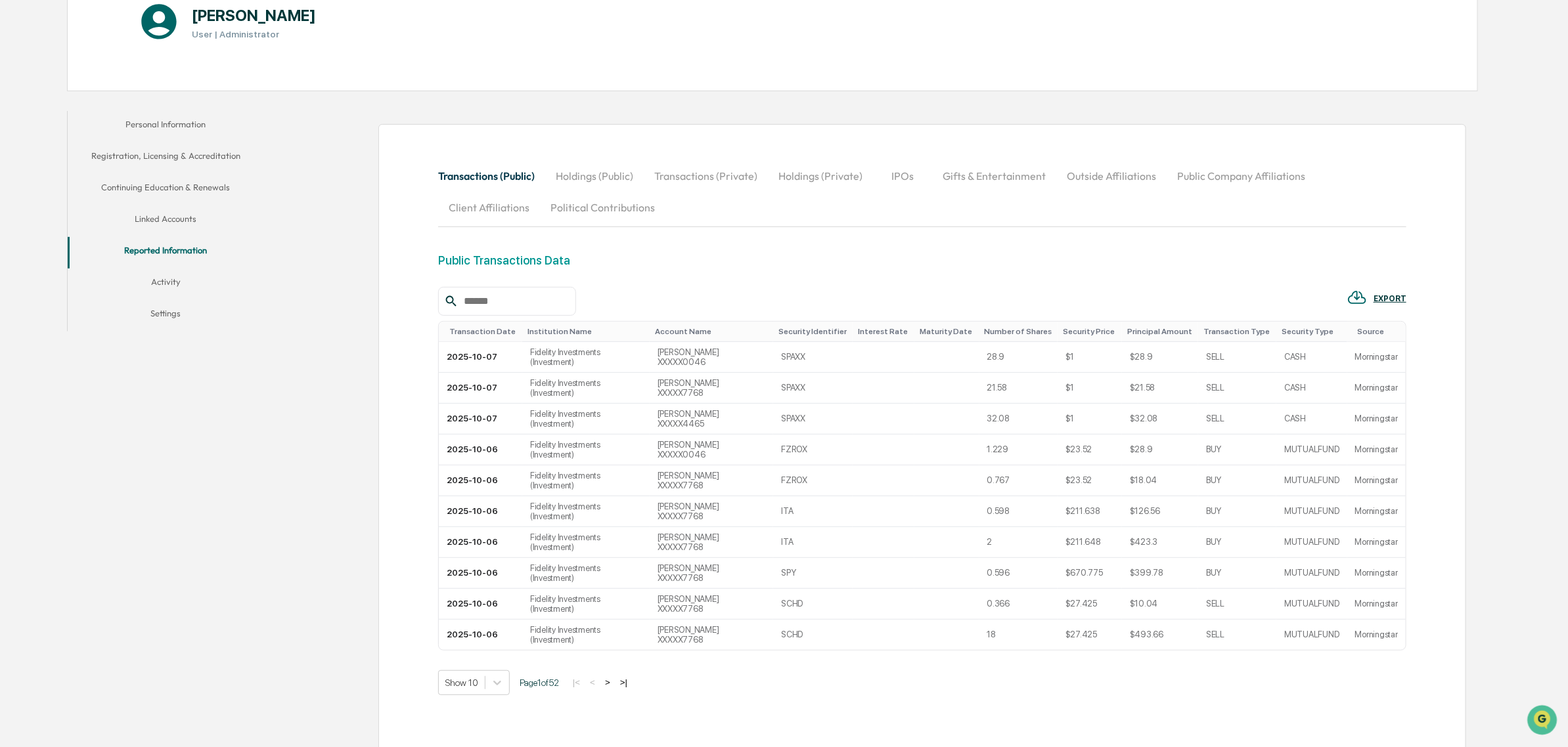
click at [604, 170] on button "Holdings (Public)" at bounding box center [594, 176] width 99 height 32
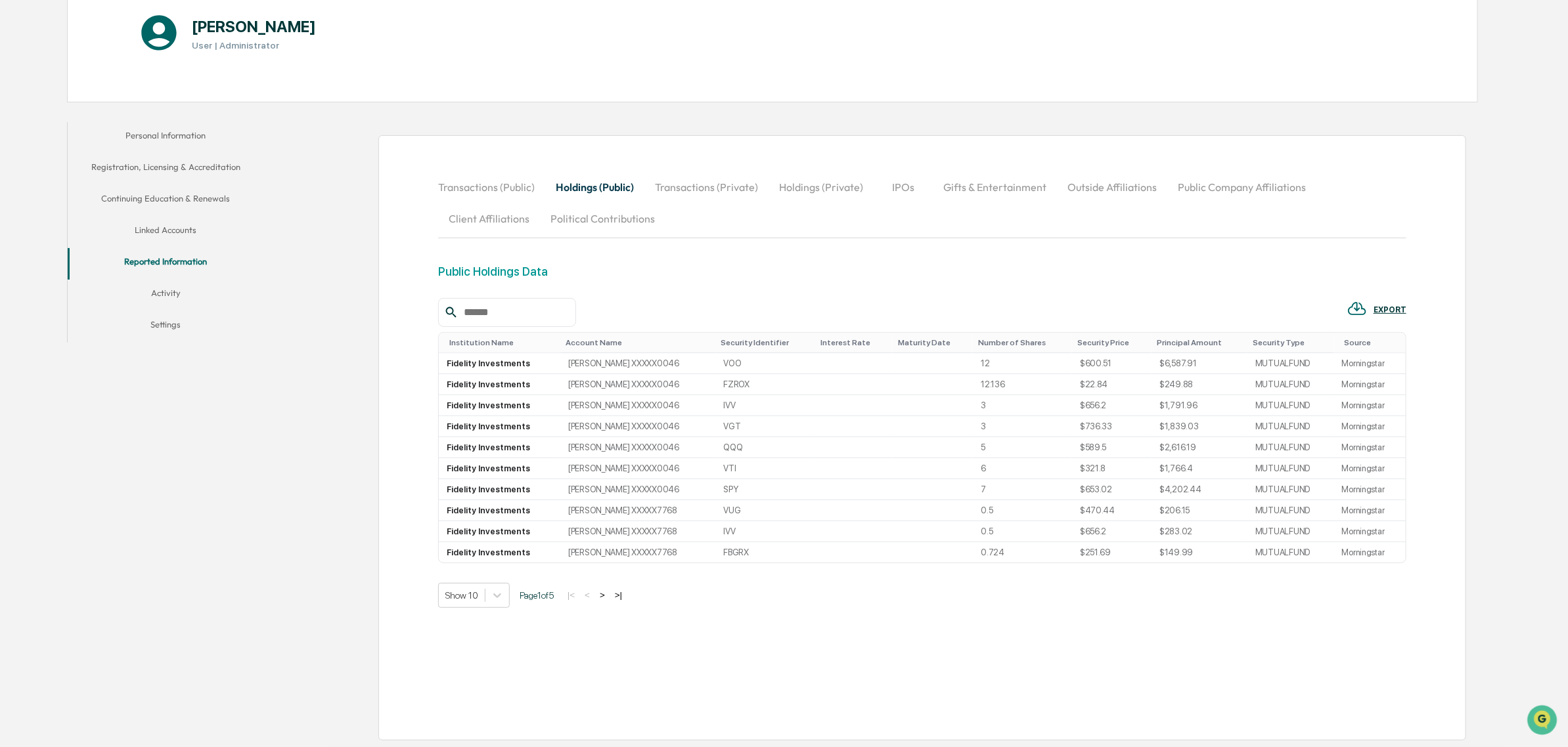
click at [717, 186] on button "Transactions (Private)" at bounding box center [706, 187] width 124 height 32
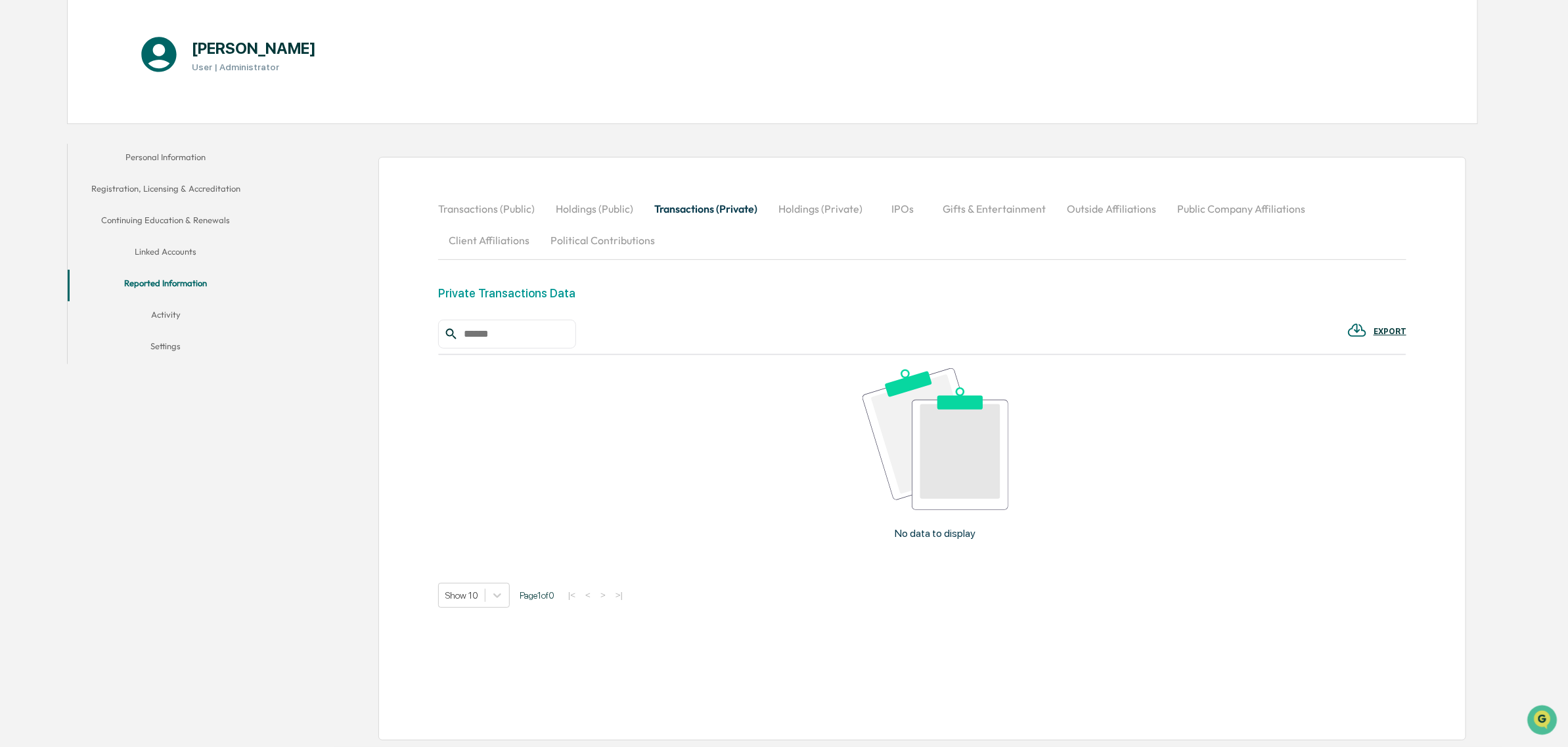
scroll to position [145, 0]
click at [835, 205] on button "Holdings (Private)" at bounding box center [820, 209] width 105 height 32
click at [904, 197] on button "IPOs" at bounding box center [903, 209] width 59 height 32
click at [944, 212] on button "Gifts & Entertainment" at bounding box center [994, 209] width 124 height 32
drag, startPoint x: 1094, startPoint y: 205, endPoint x: 1147, endPoint y: 207, distance: 53.0
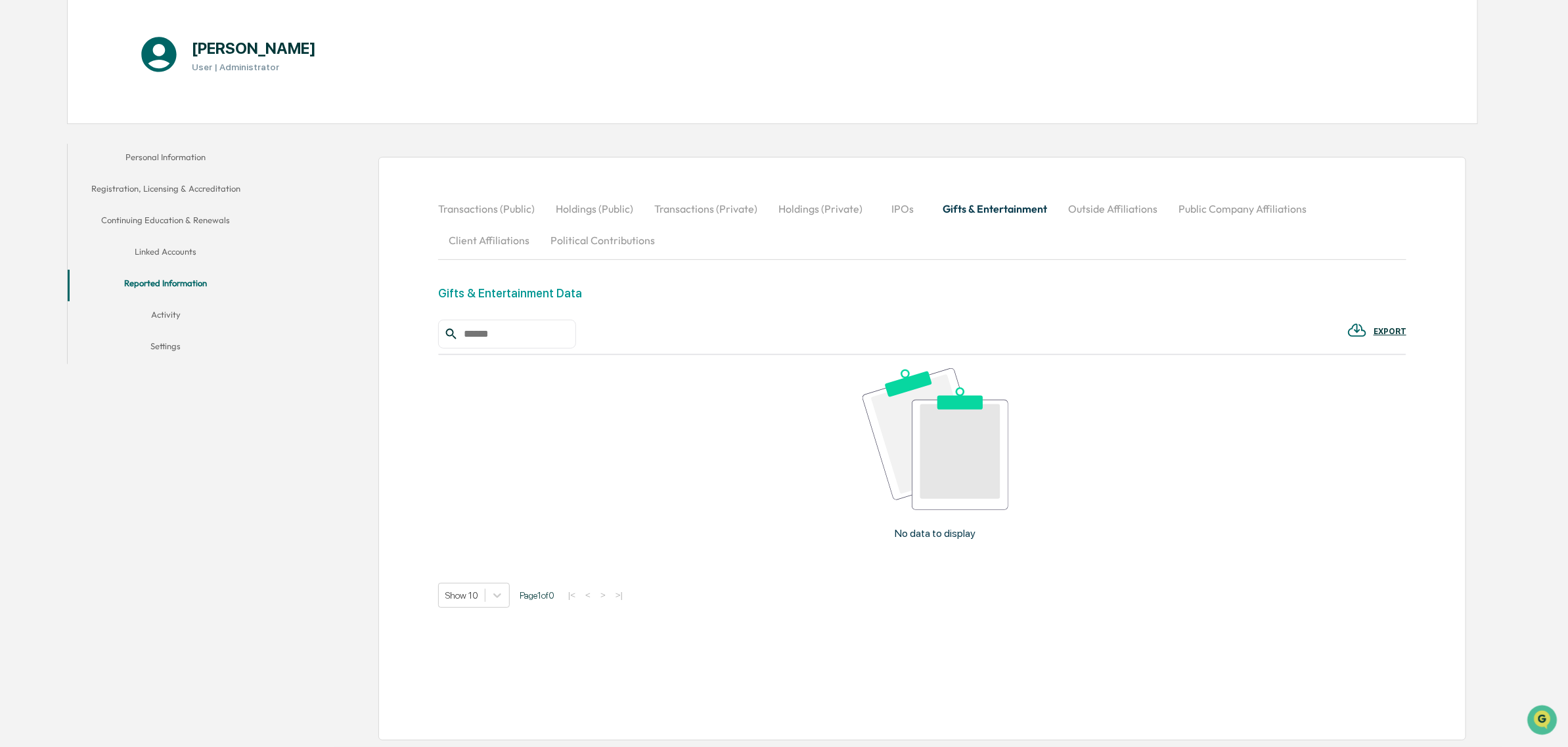
click at [1095, 205] on button "Outside Affiliations" at bounding box center [1113, 209] width 111 height 32
click at [1225, 207] on button "Public Company Affiliations" at bounding box center [1241, 209] width 149 height 32
click at [1099, 214] on button "Outside Affiliations" at bounding box center [1112, 209] width 111 height 32
click at [498, 241] on button "Client Affiliations" at bounding box center [489, 240] width 102 height 32
click at [578, 242] on button "Political Contributions" at bounding box center [602, 240] width 126 height 32
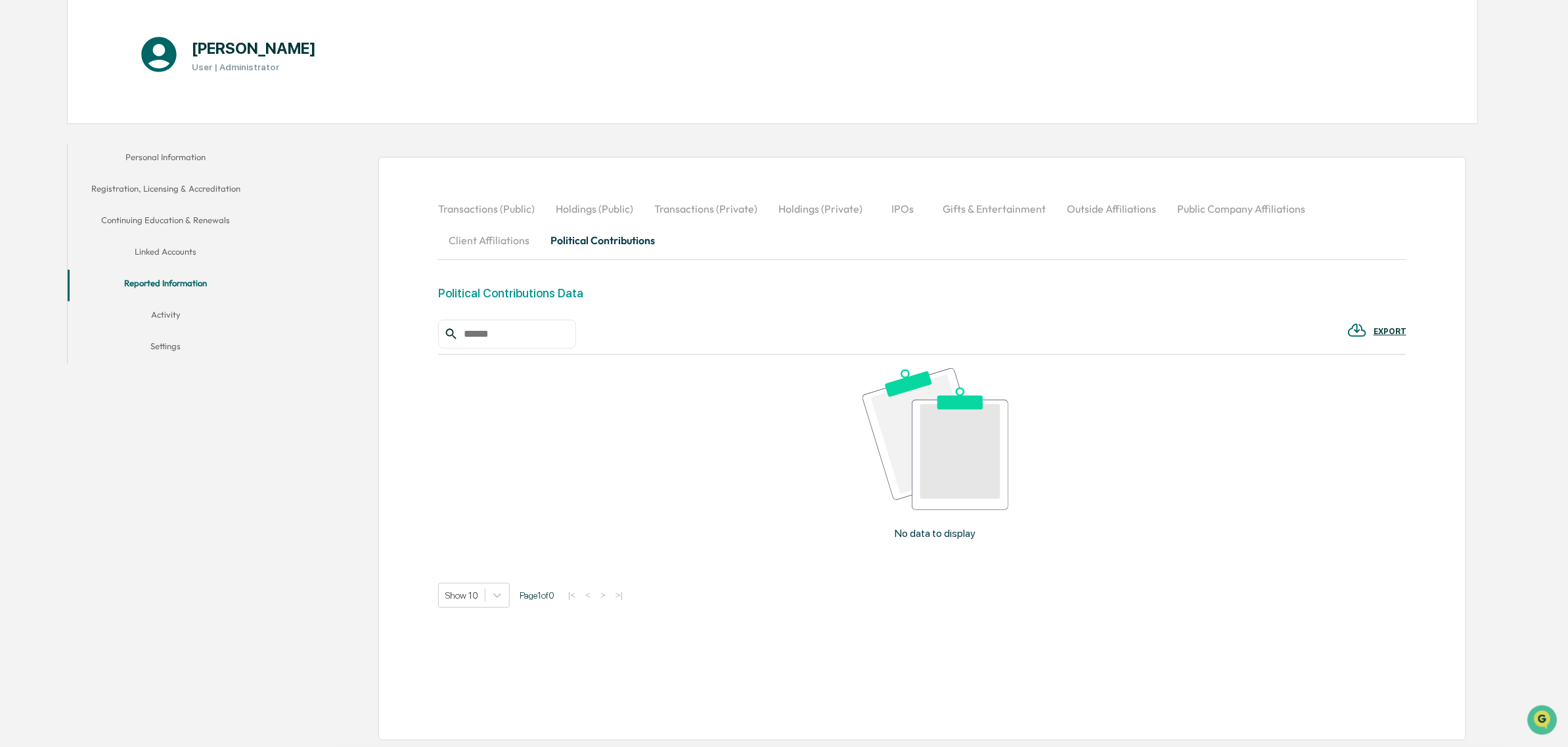
click at [1147, 217] on button "Outside Affiliations" at bounding box center [1112, 209] width 111 height 32
click at [201, 318] on button "Activity" at bounding box center [166, 317] width 197 height 32
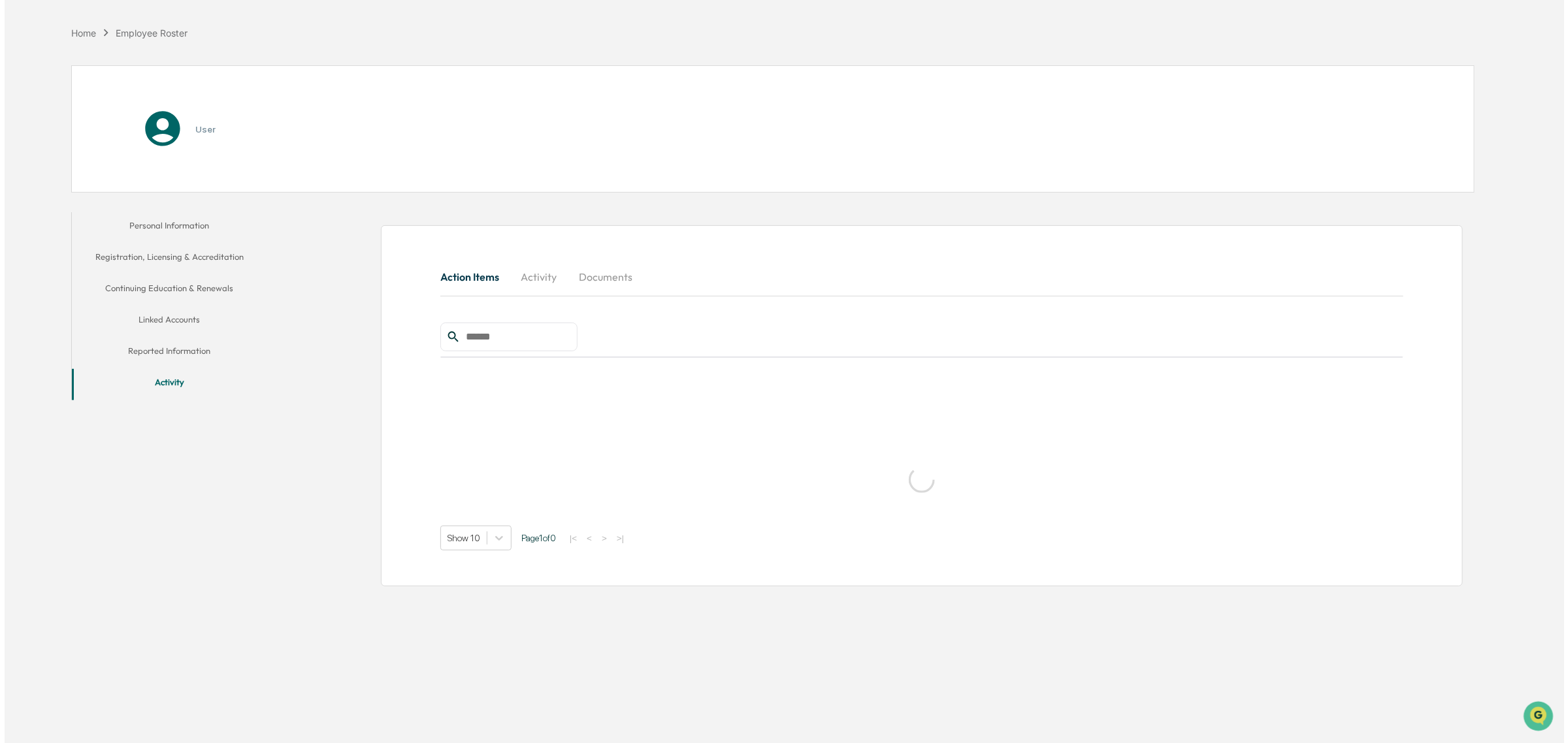
scroll to position [62, 0]
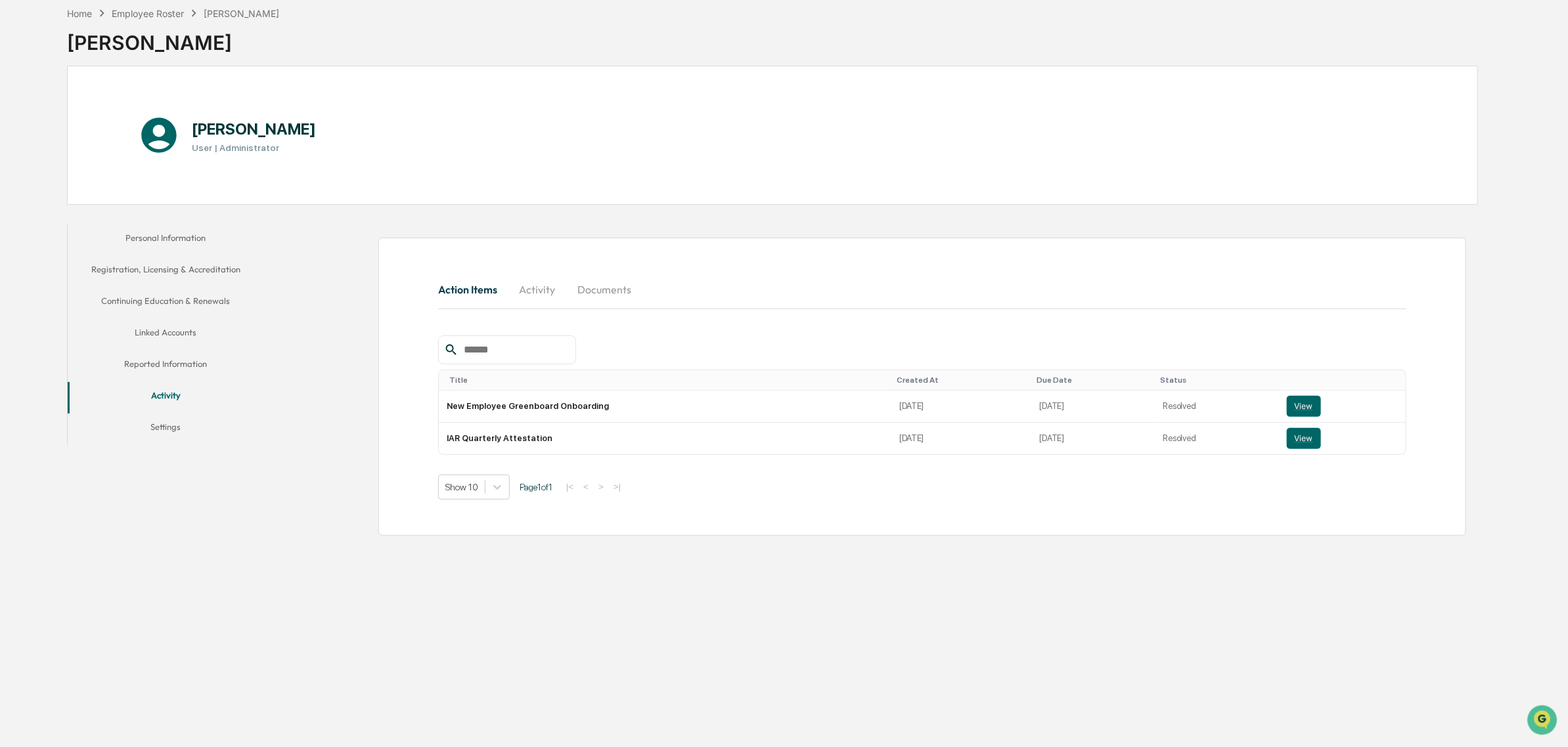
click at [535, 297] on button "Activity" at bounding box center [537, 289] width 59 height 32
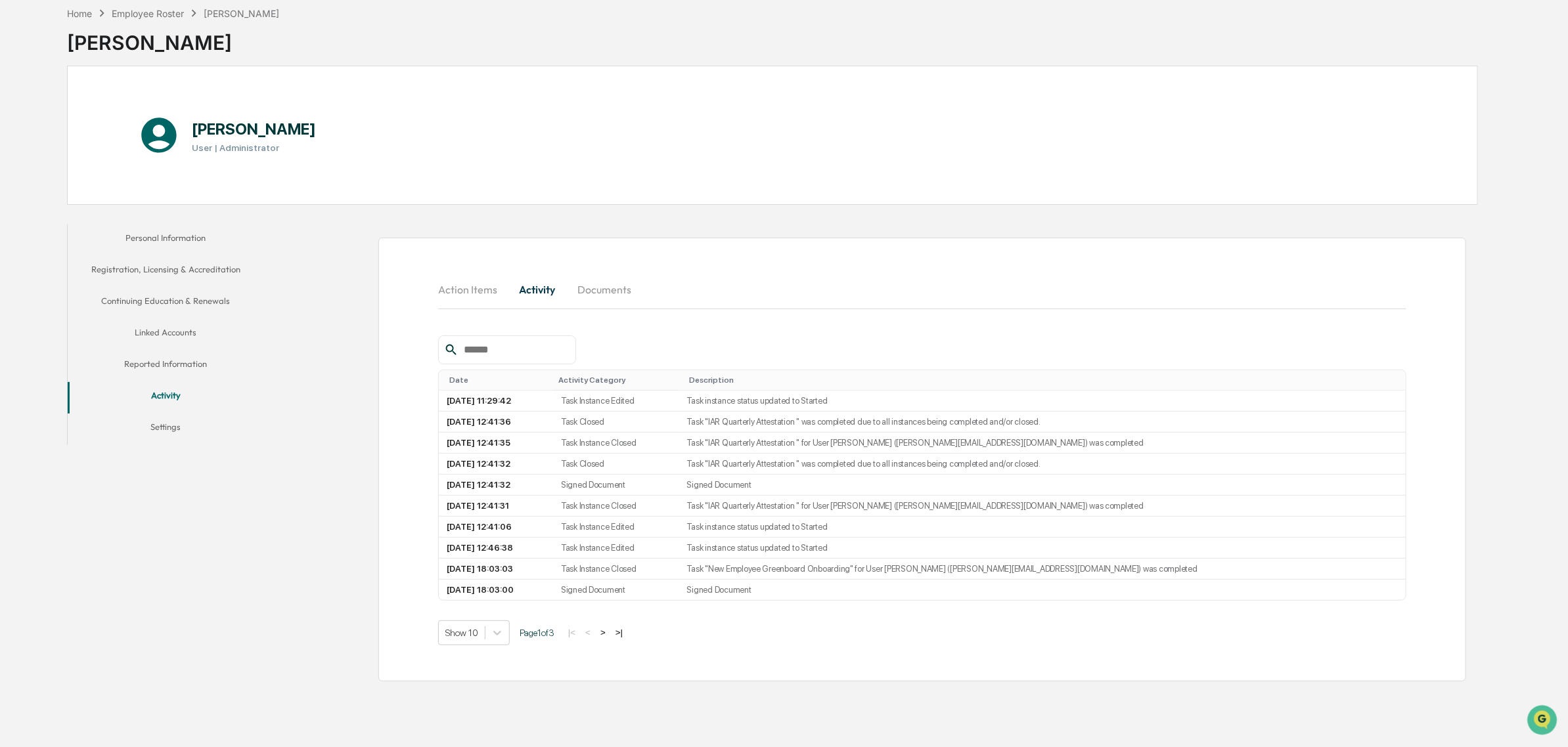
click at [602, 287] on button "Documents" at bounding box center [604, 289] width 75 height 32
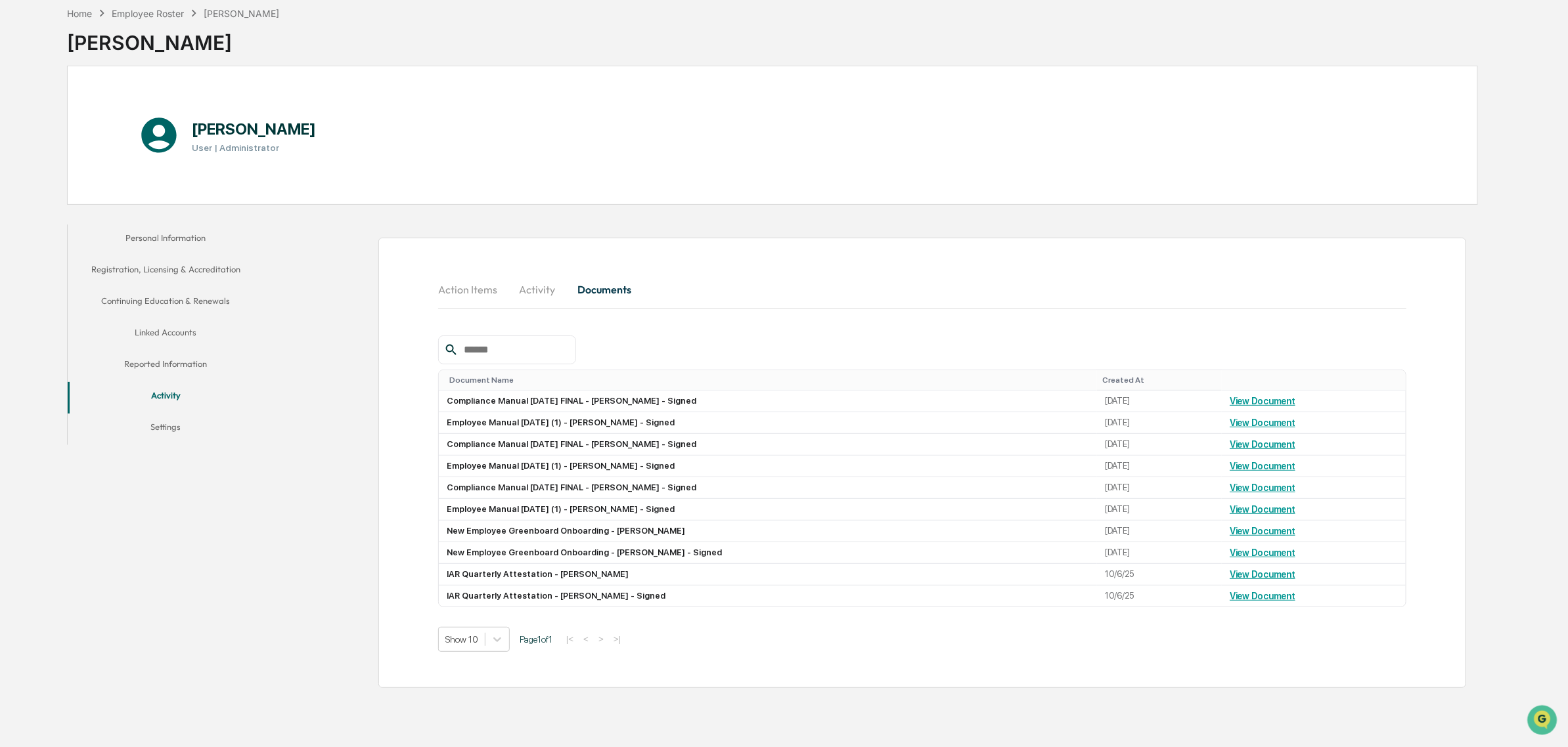
click at [441, 286] on button "Action Items" at bounding box center [473, 289] width 70 height 32
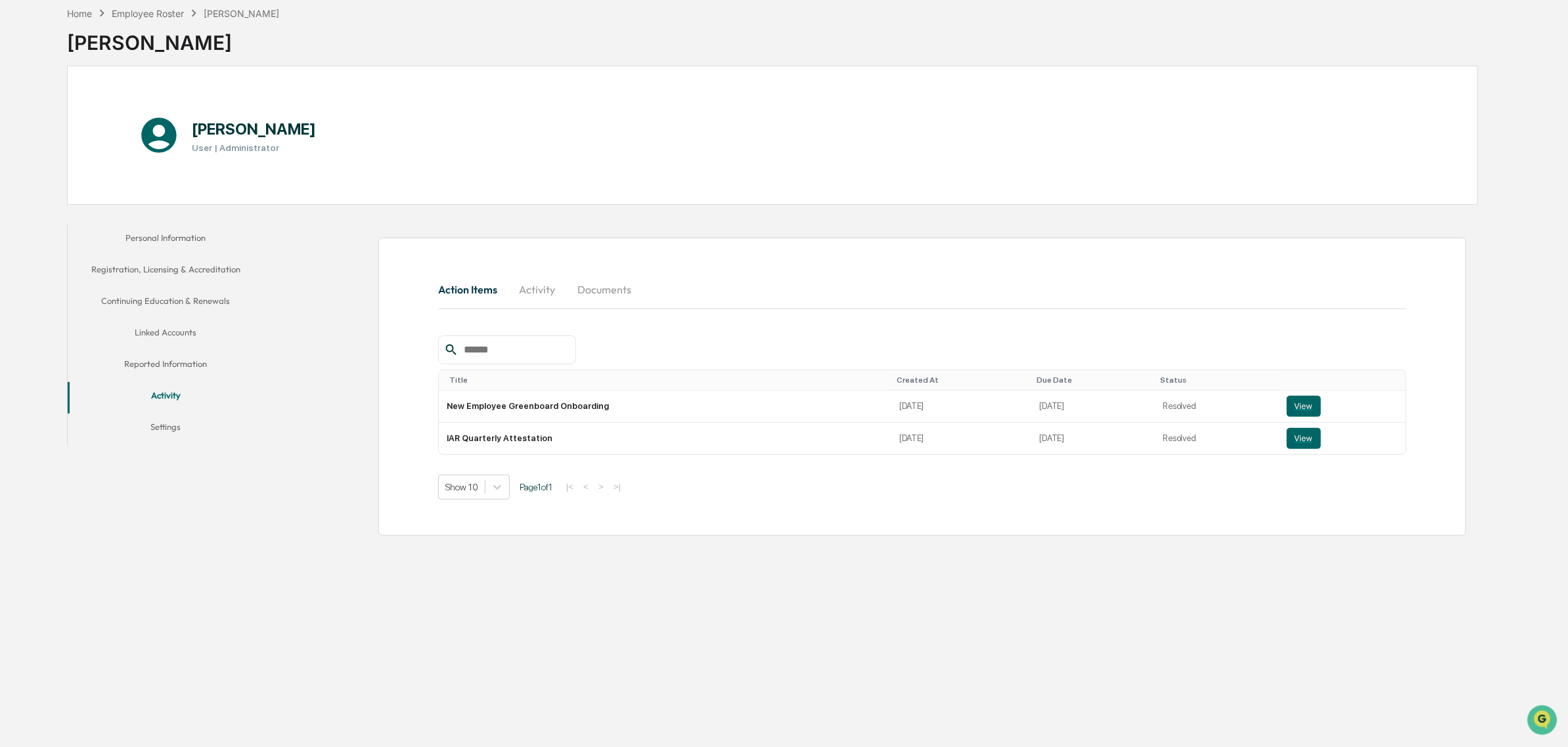
click at [151, 427] on button "Settings" at bounding box center [166, 430] width 197 height 32
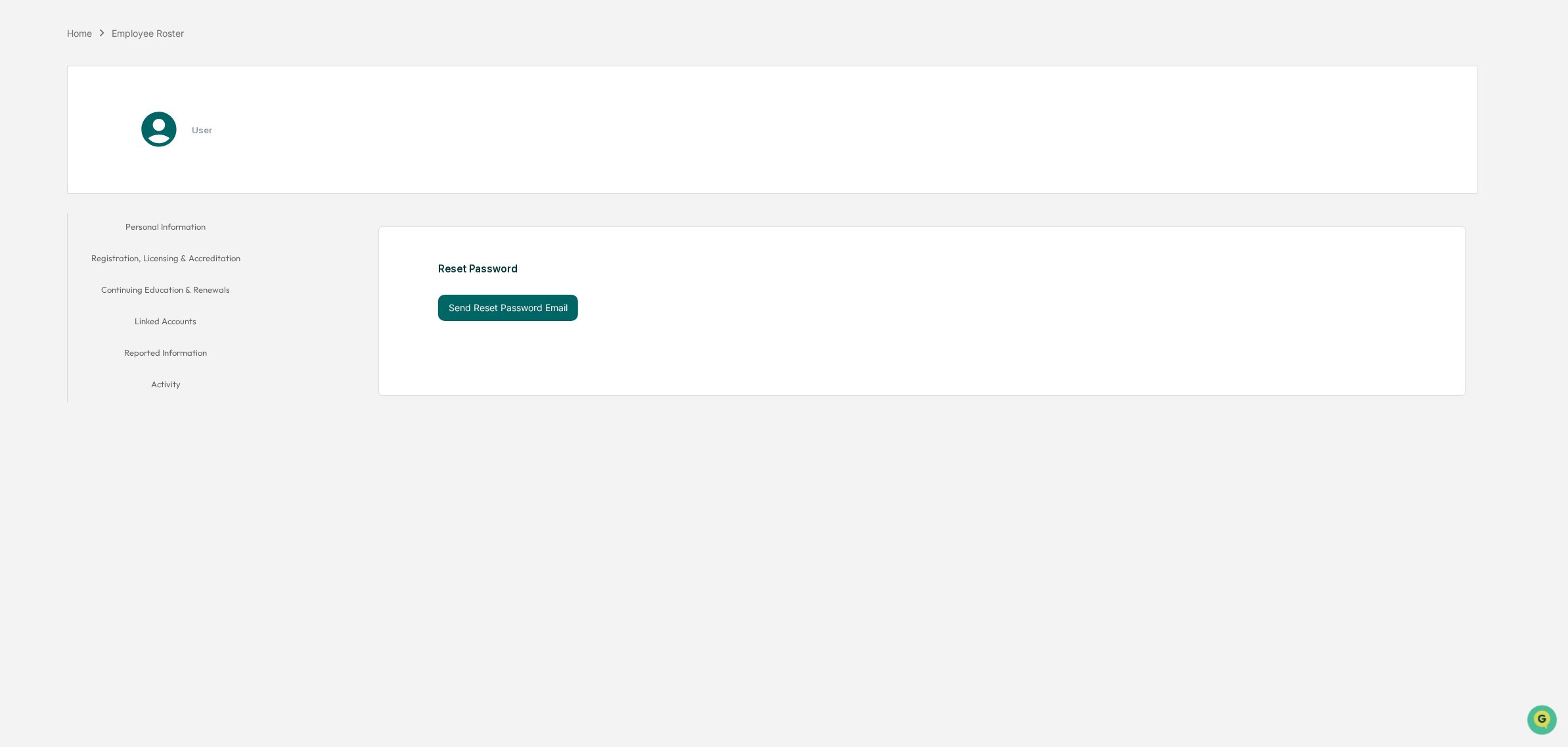
click at [171, 382] on button "Activity" at bounding box center [166, 387] width 197 height 32
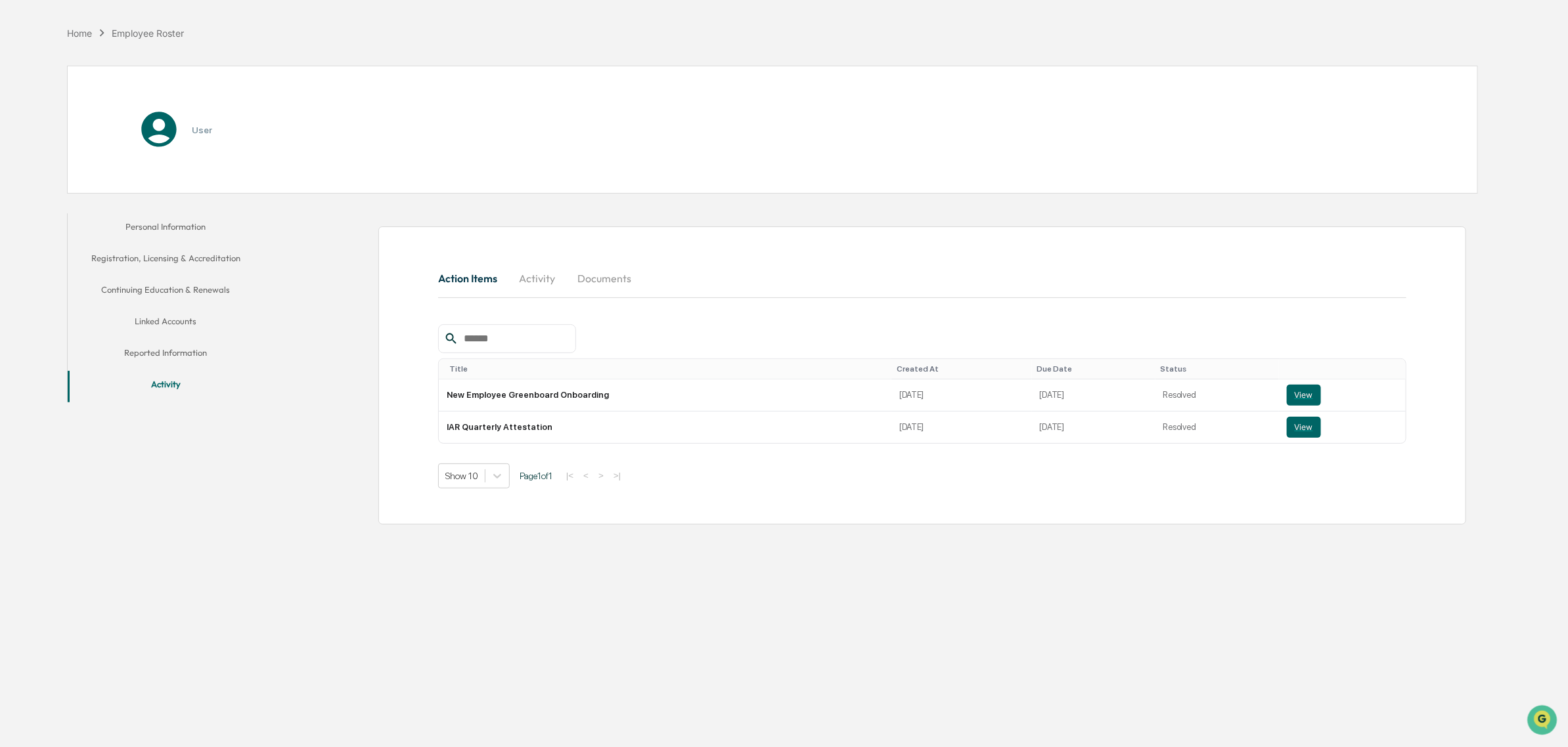
click at [178, 348] on button "Reported Information" at bounding box center [166, 355] width 197 height 32
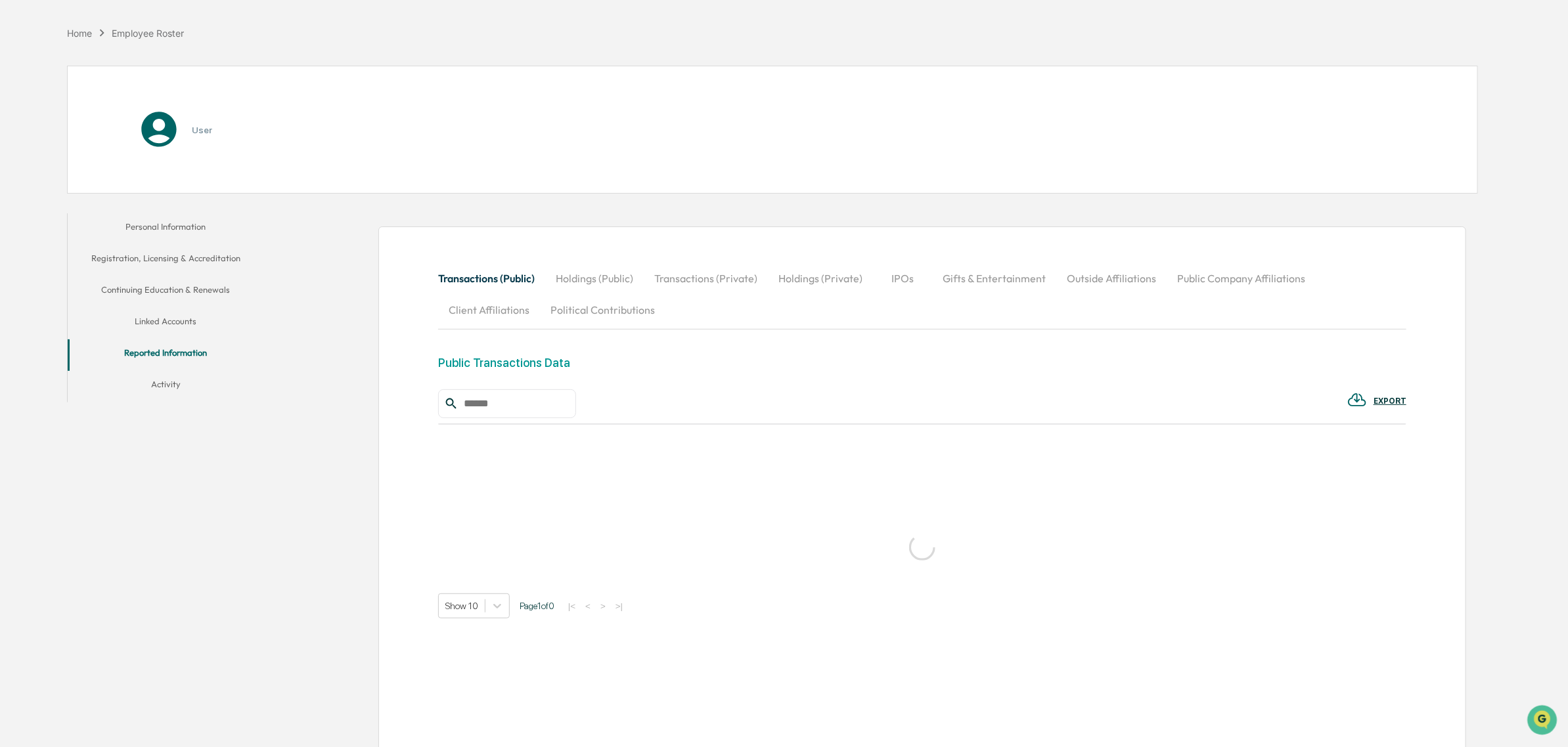
click at [185, 318] on button "Linked Accounts" at bounding box center [166, 323] width 197 height 32
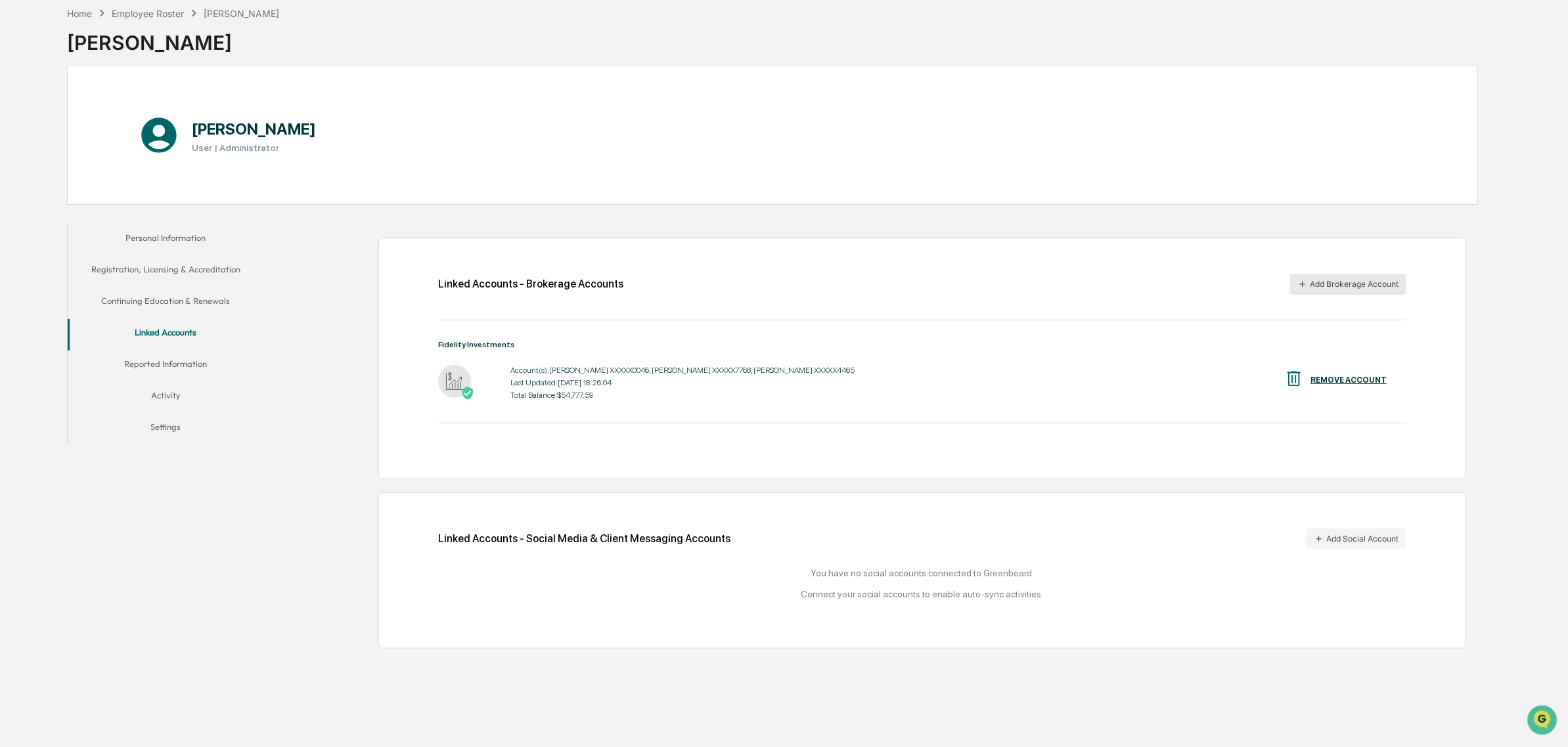
click at [1389, 284] on button "Add Brokerage Account" at bounding box center [1347, 284] width 116 height 21
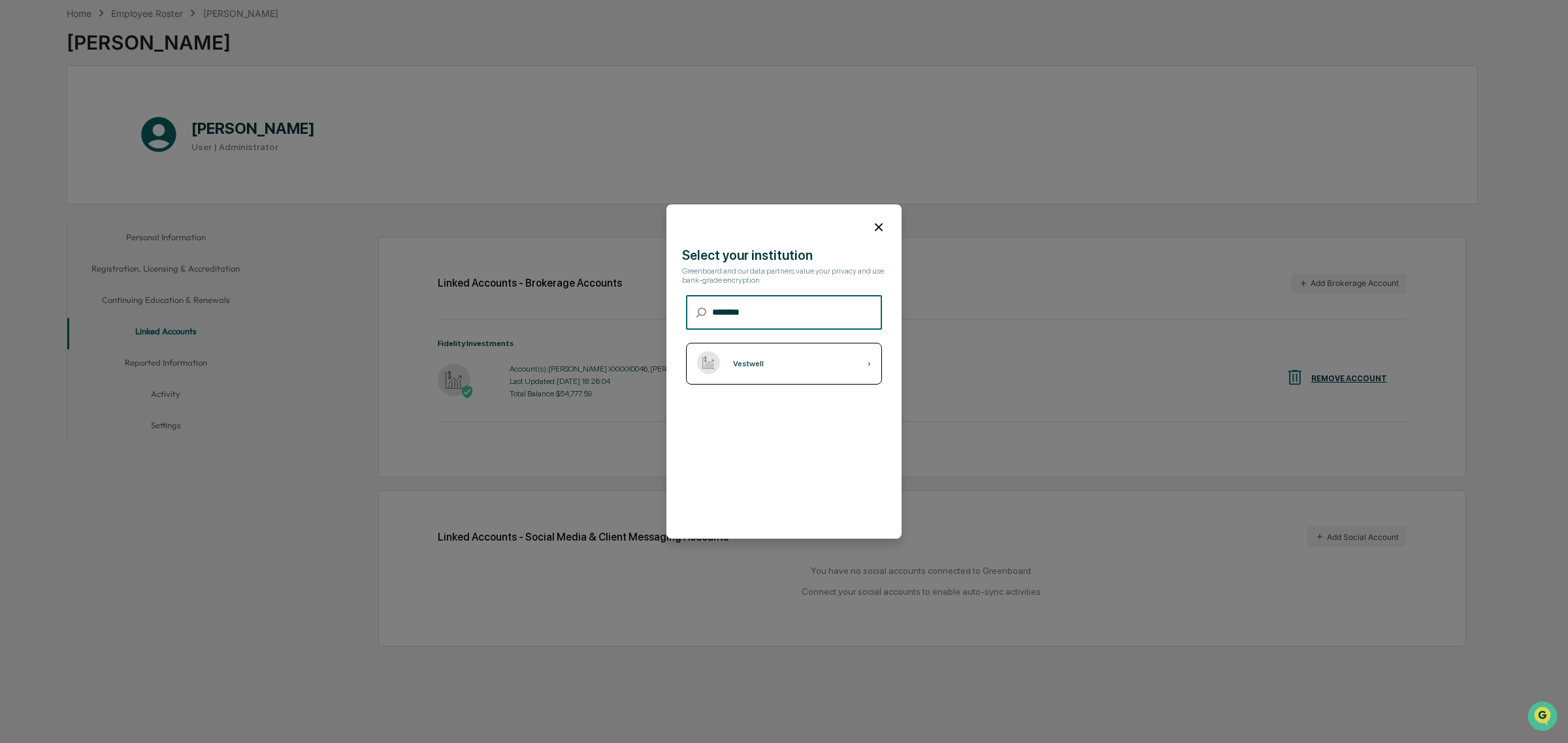
type input "********"
click at [811, 347] on div "Vestwell ›" at bounding box center [784, 363] width 196 height 41
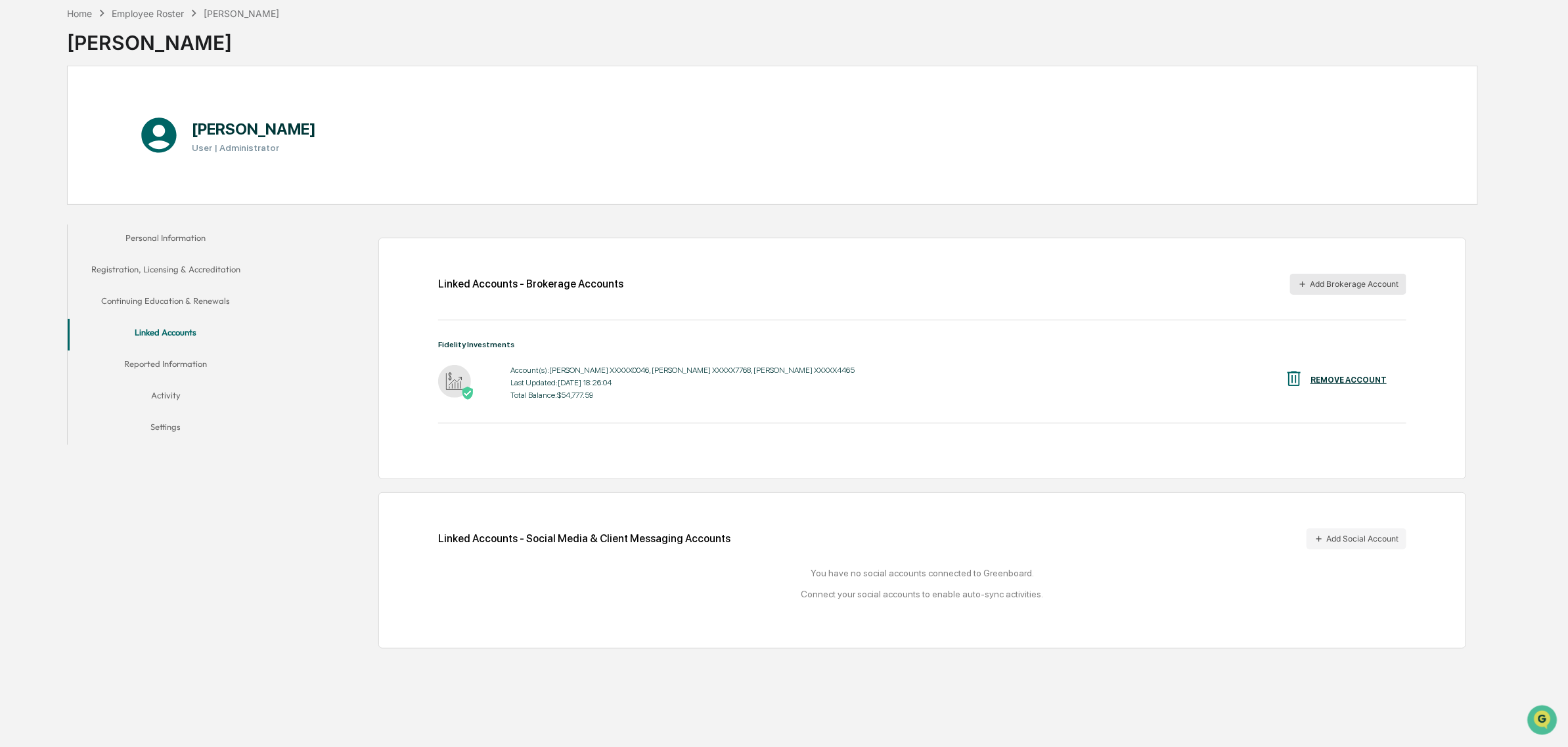
click at [1343, 289] on button "Add Brokerage Account" at bounding box center [1347, 284] width 116 height 21
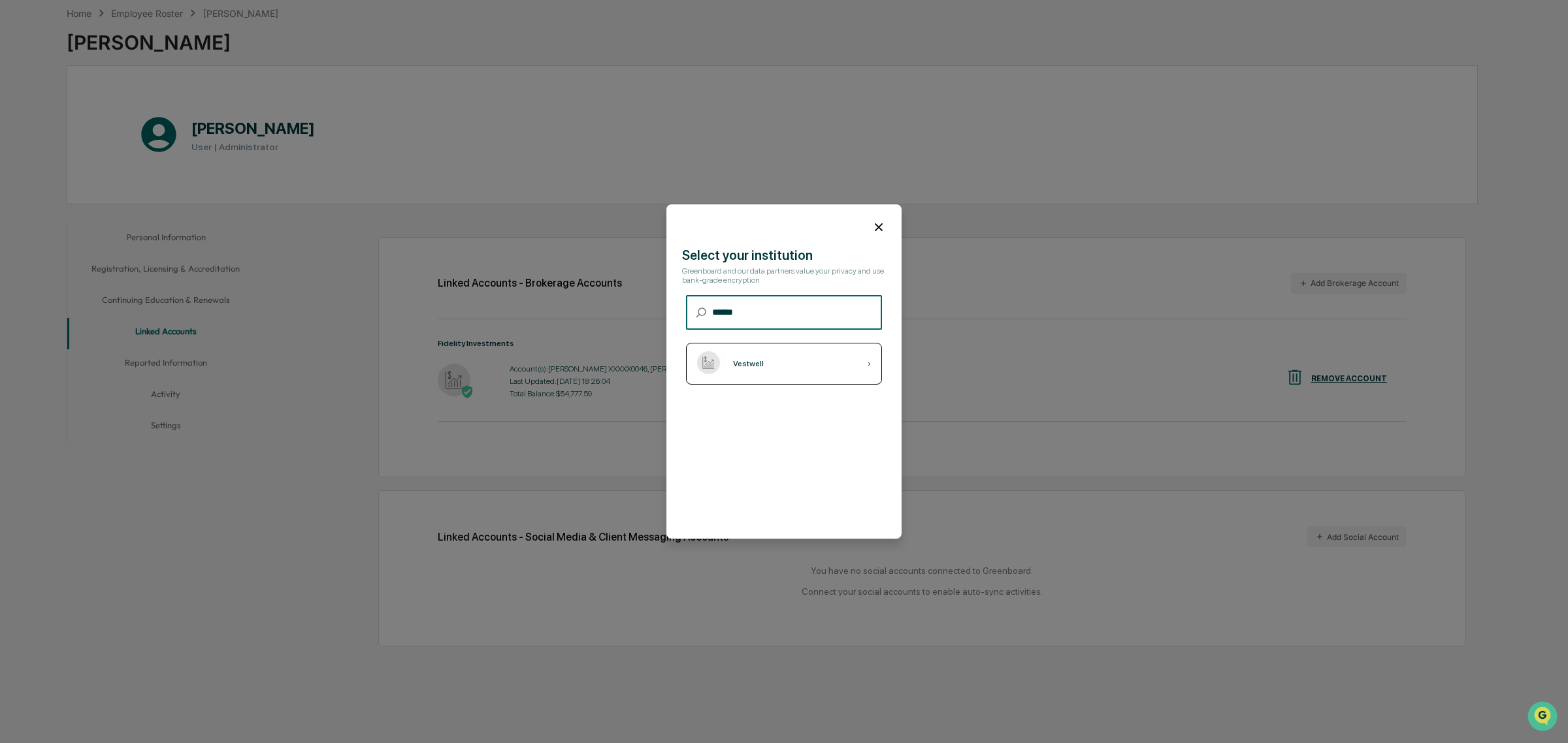
type input "******"
click at [786, 357] on div "Vestwell ›" at bounding box center [784, 363] width 196 height 41
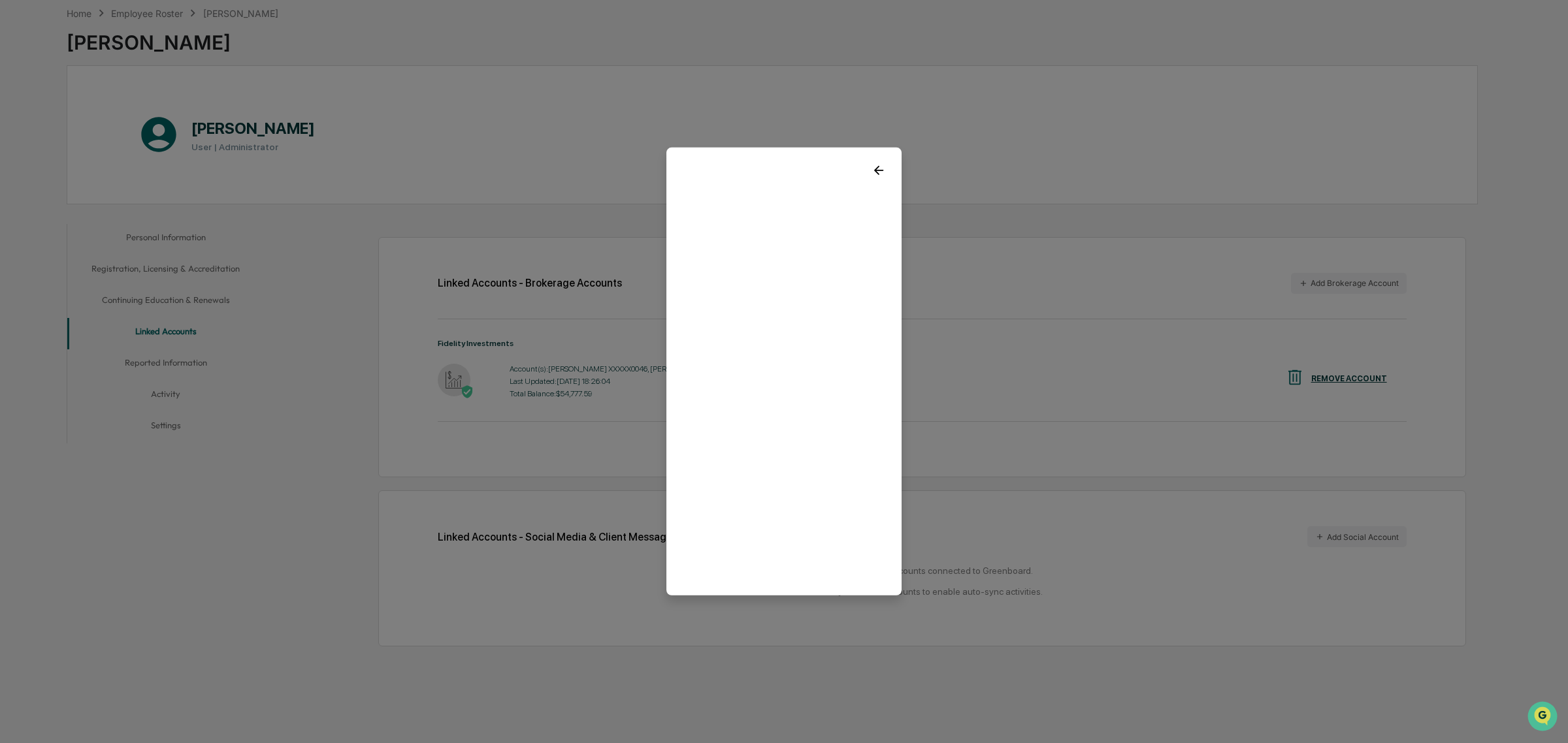
click at [871, 174] on icon at bounding box center [878, 170] width 14 height 14
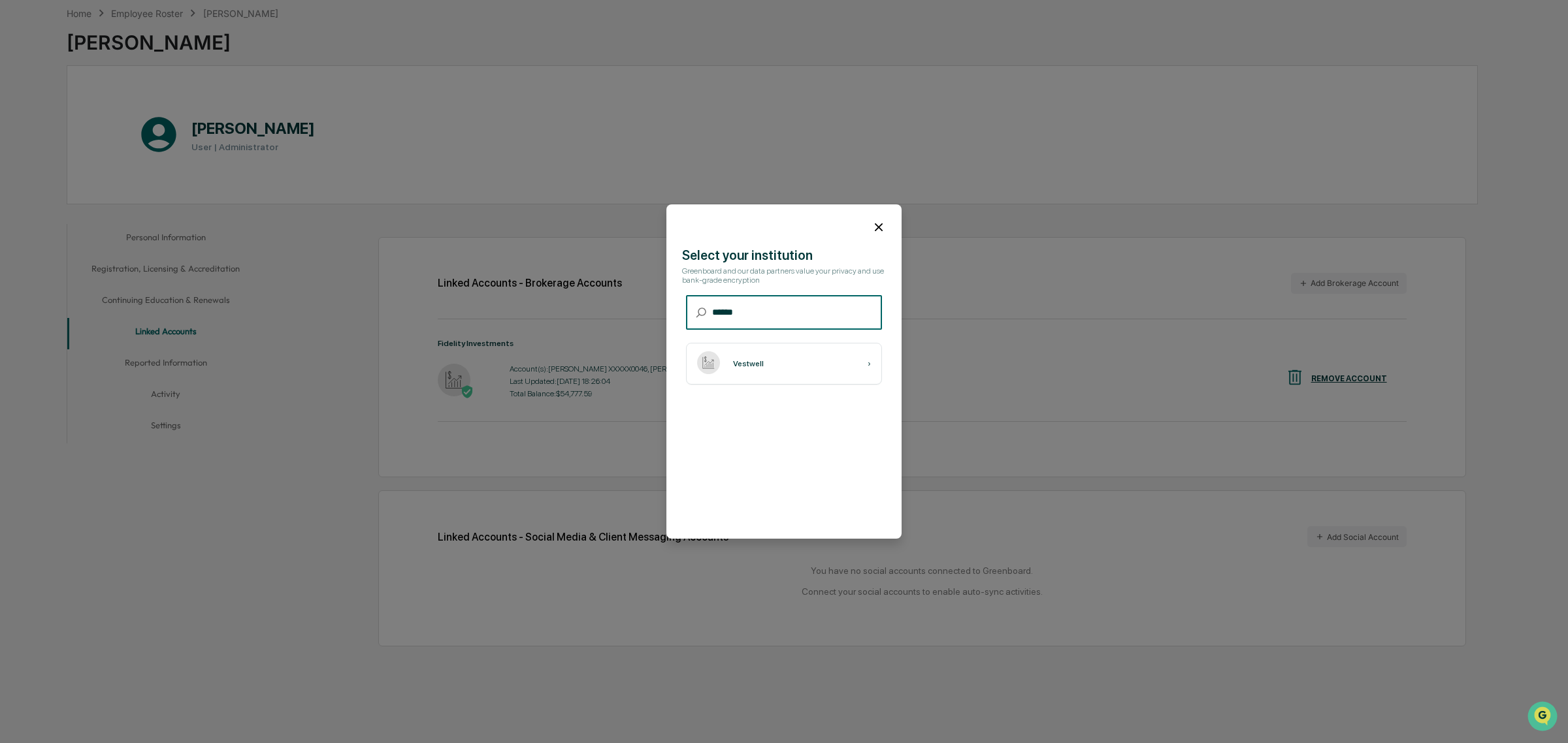
drag, startPoint x: 787, startPoint y: 301, endPoint x: 694, endPoint y: 301, distance: 93.0
click at [694, 301] on div "​ ****** ​" at bounding box center [784, 313] width 196 height 35
click at [883, 231] on div at bounding box center [784, 222] width 235 height 35
click at [876, 227] on icon at bounding box center [878, 227] width 14 height 14
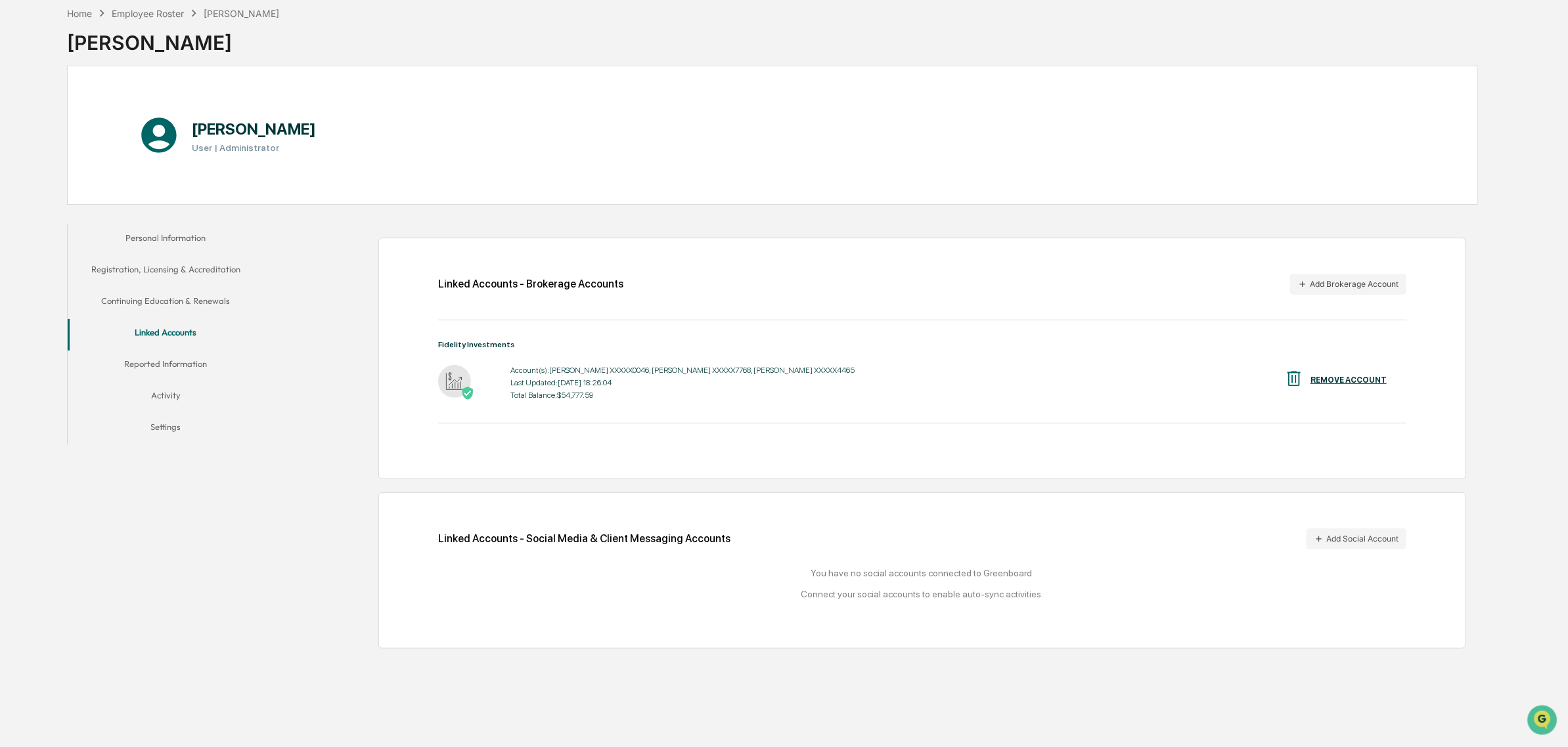
click at [587, 383] on div "Last Updated: [DATE] 18:26:04" at bounding box center [682, 383] width 344 height 9
click at [494, 345] on div "Fidelity Investments" at bounding box center [922, 345] width 969 height 9
click at [168, 405] on button "Activity" at bounding box center [166, 398] width 197 height 32
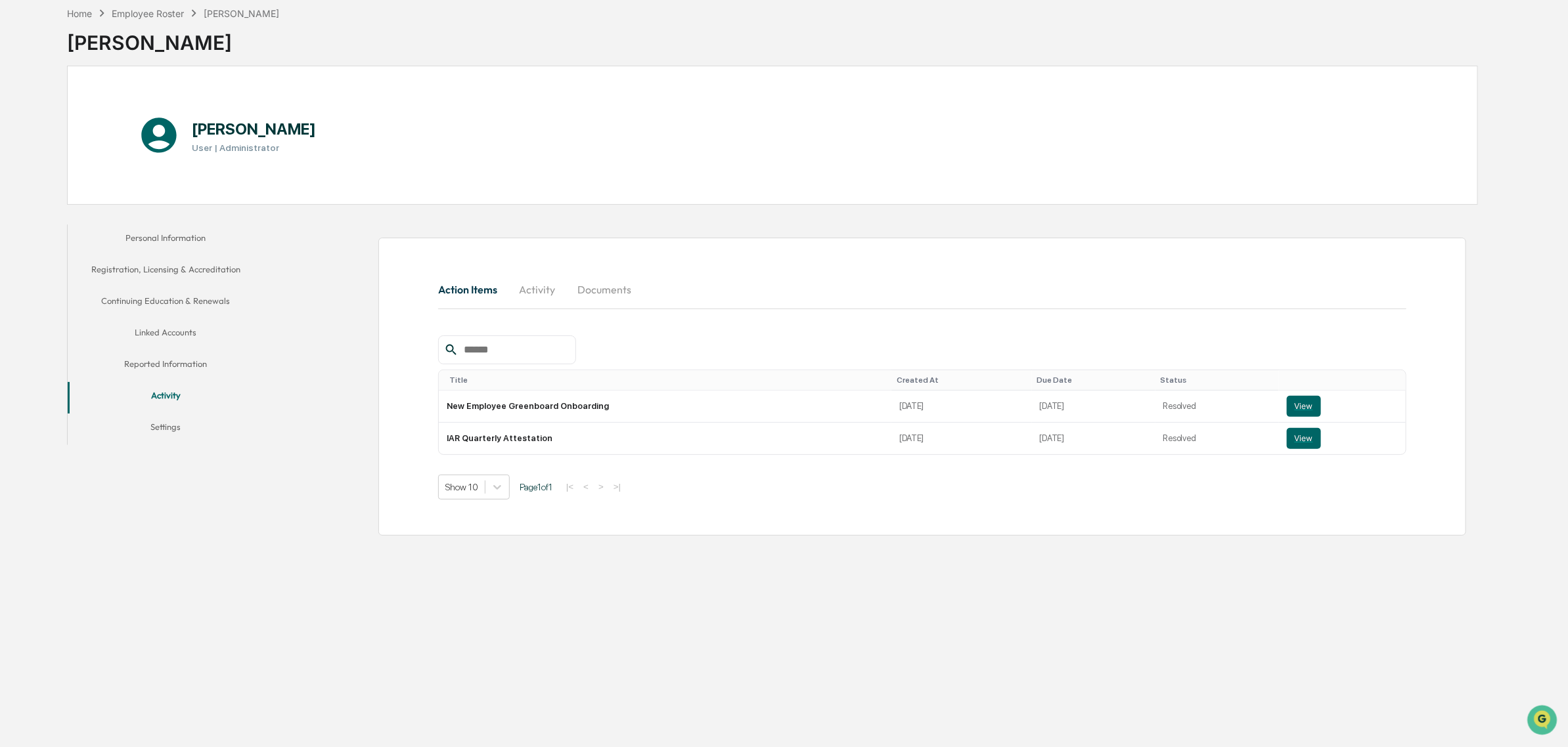
click at [162, 366] on button "Reported Information" at bounding box center [166, 367] width 197 height 32
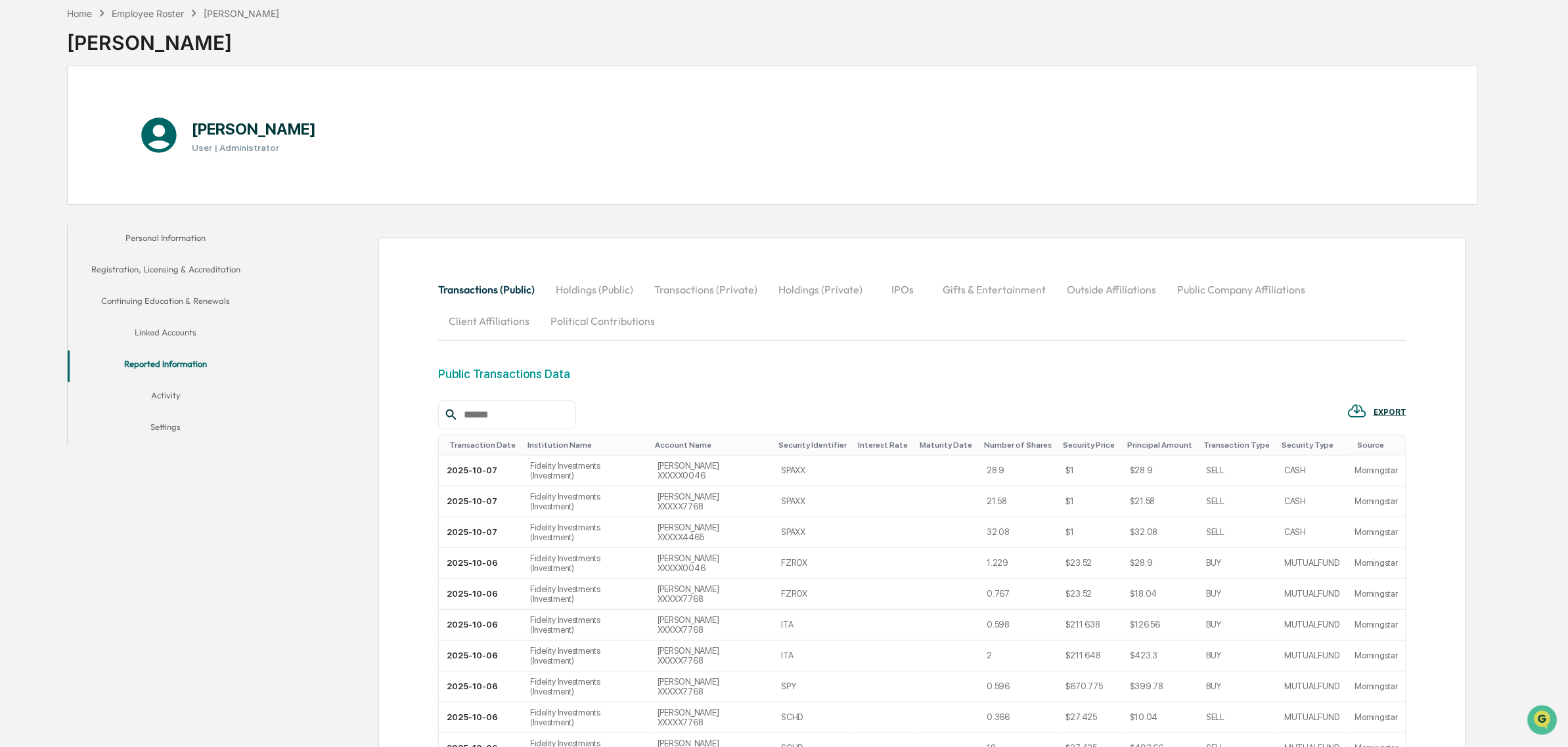
click at [468, 452] on th "Transaction Date" at bounding box center [480, 445] width 83 height 20
click at [487, 445] on div "Transaction Date" at bounding box center [483, 445] width 67 height 9
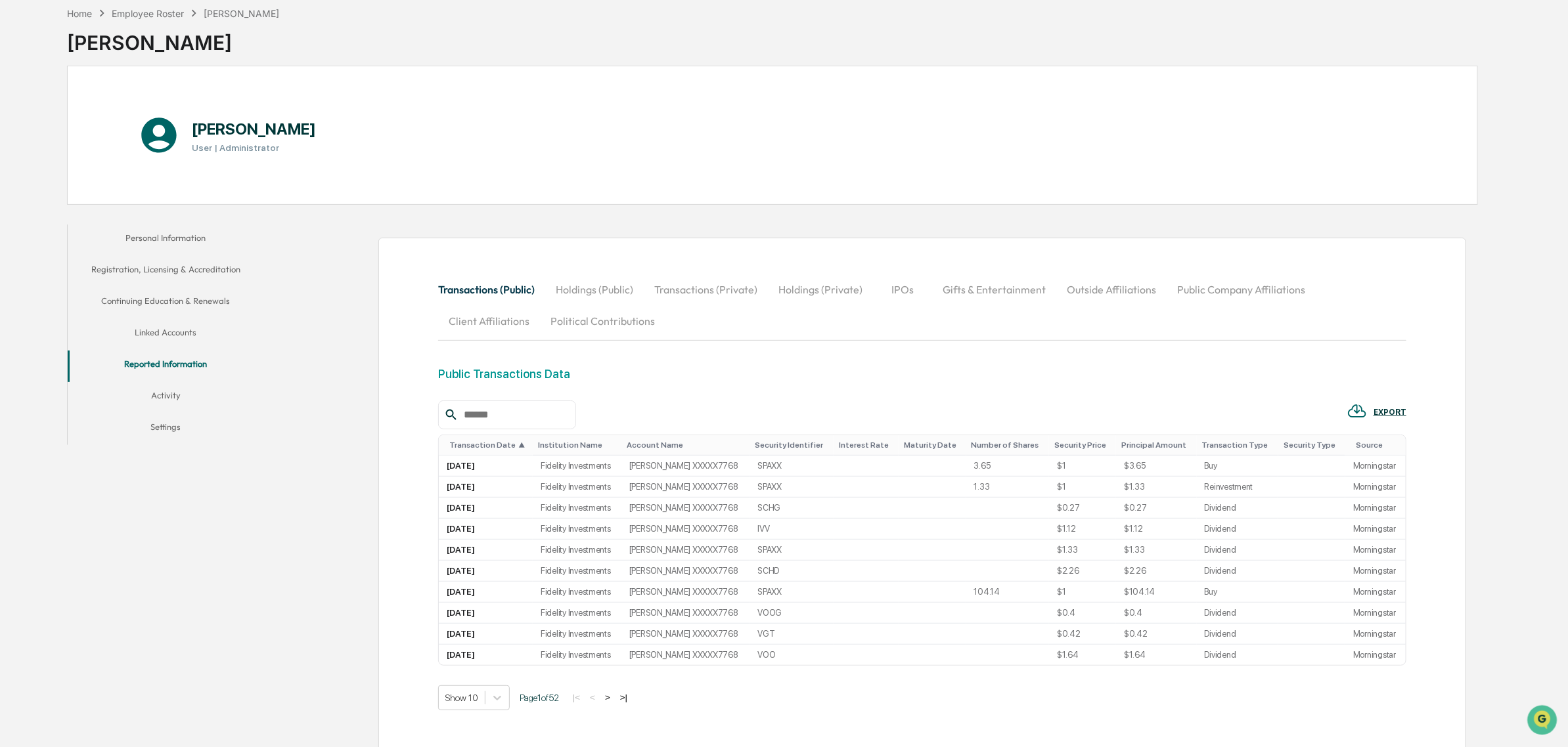
click at [487, 445] on div "Transaction Date ▲" at bounding box center [488, 445] width 78 height 9
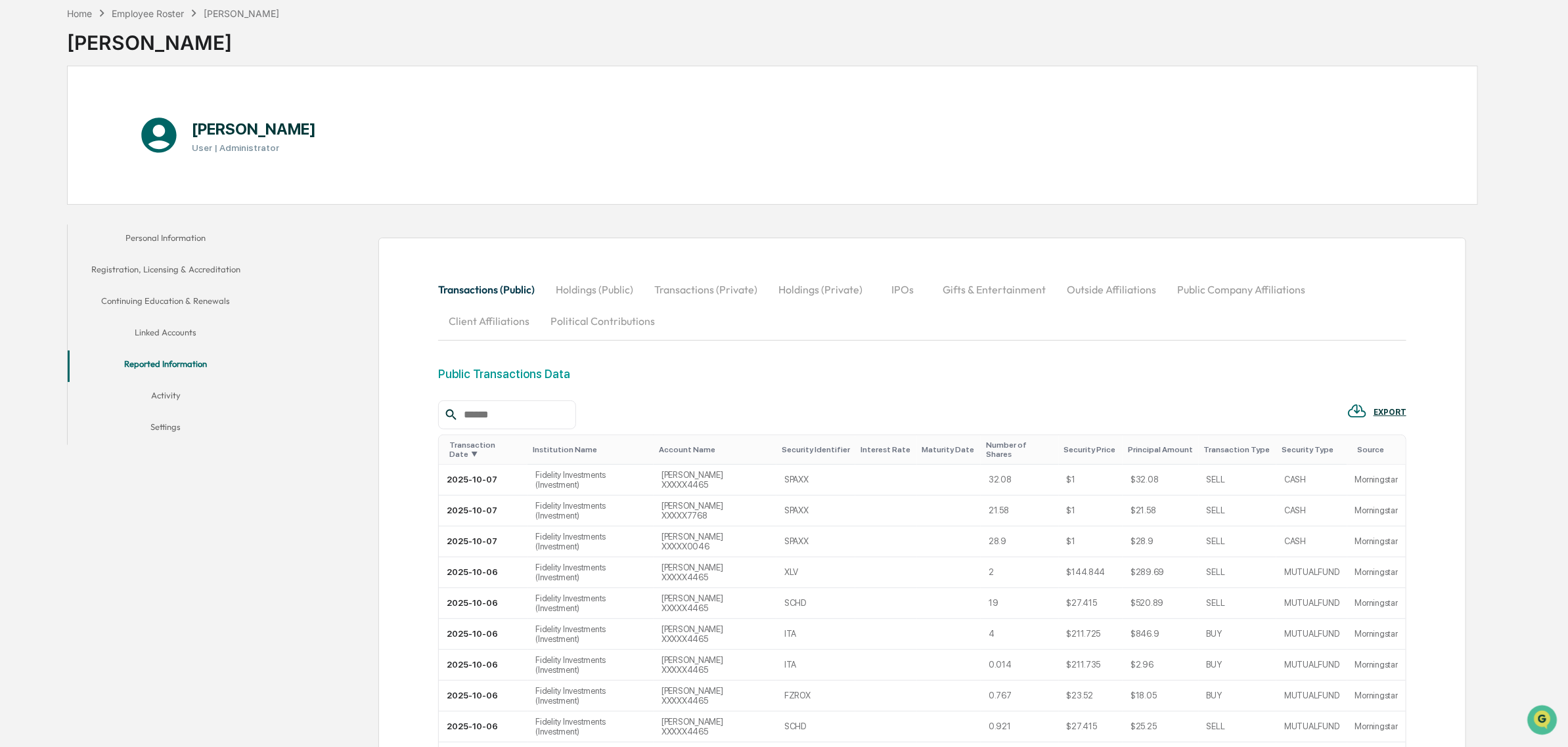
click at [1372, 421] on div "EXPORT" at bounding box center [1377, 412] width 59 height 22
click at [1392, 445] on p "csv (excel)" at bounding box center [1411, 449] width 46 height 14
